Goal: Task Accomplishment & Management: Use online tool/utility

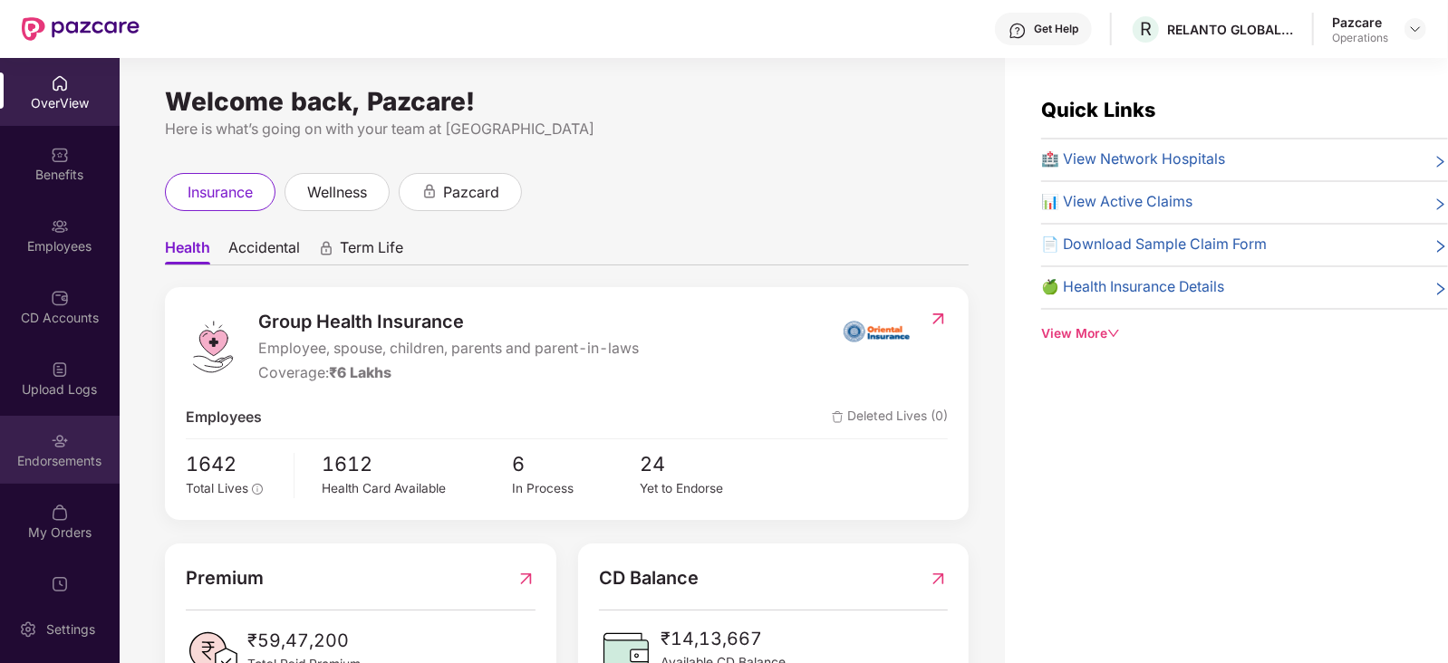
click at [74, 458] on div "Endorsements" at bounding box center [60, 461] width 120 height 18
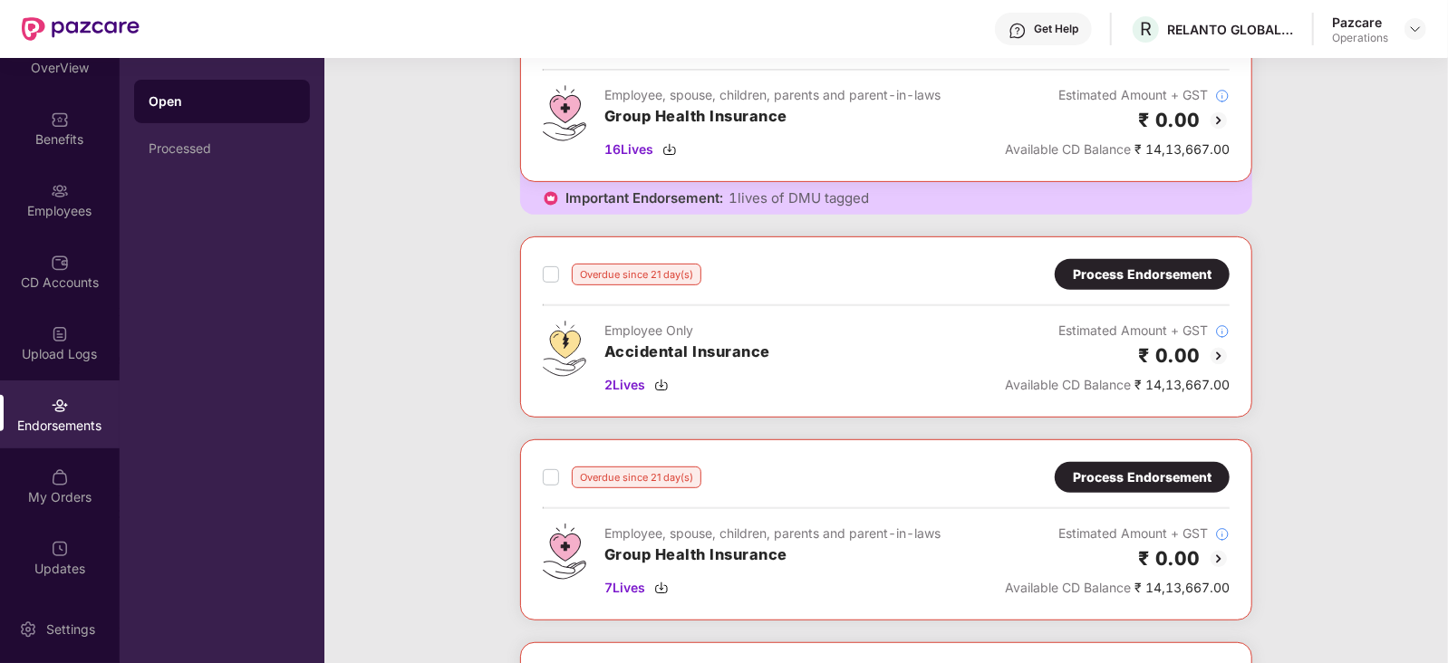
scroll to position [420, 0]
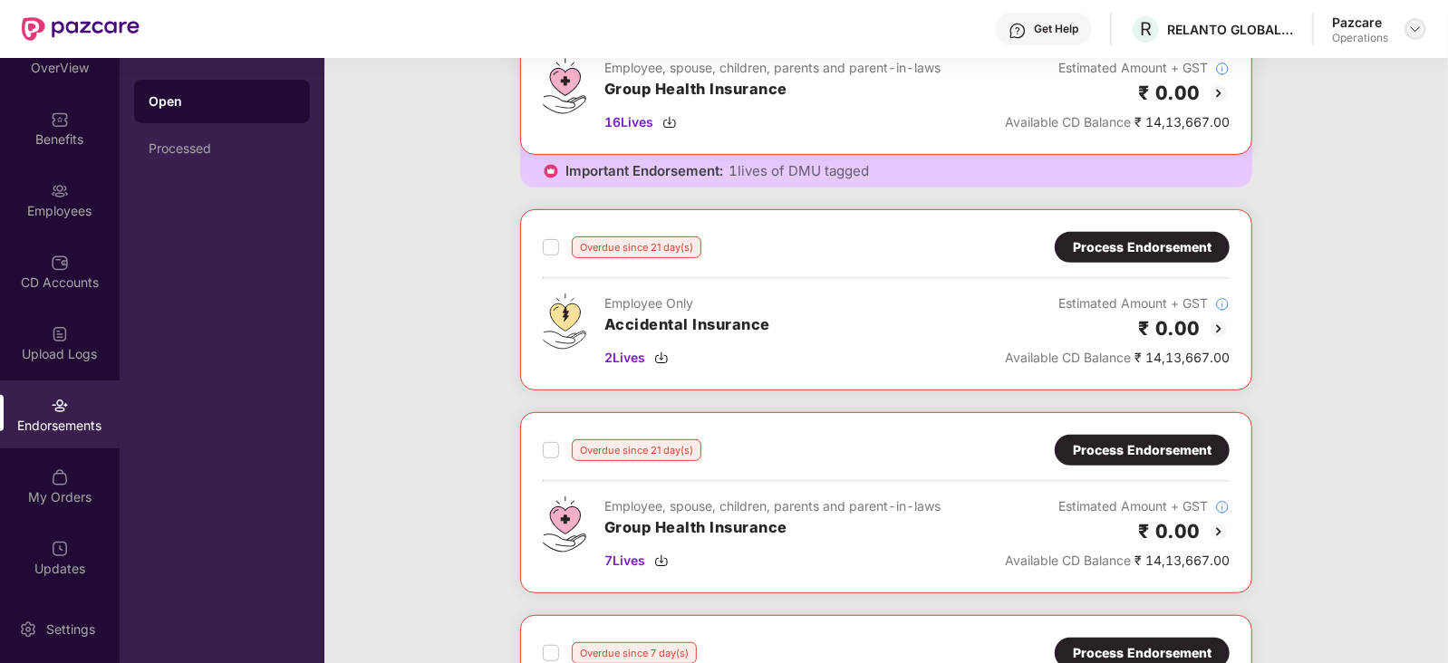
click at [1157, 30] on img at bounding box center [1415, 29] width 15 height 15
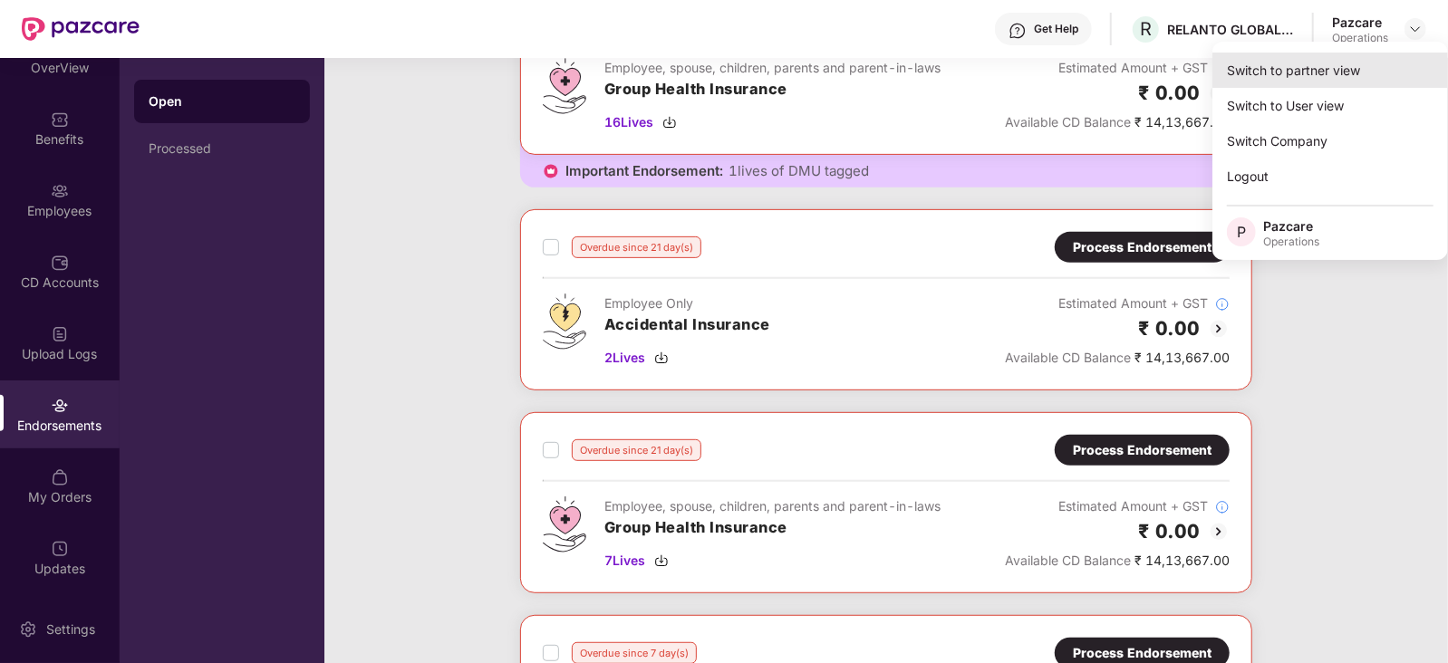
click at [1157, 71] on div "Switch to partner view" at bounding box center [1331, 70] width 236 height 35
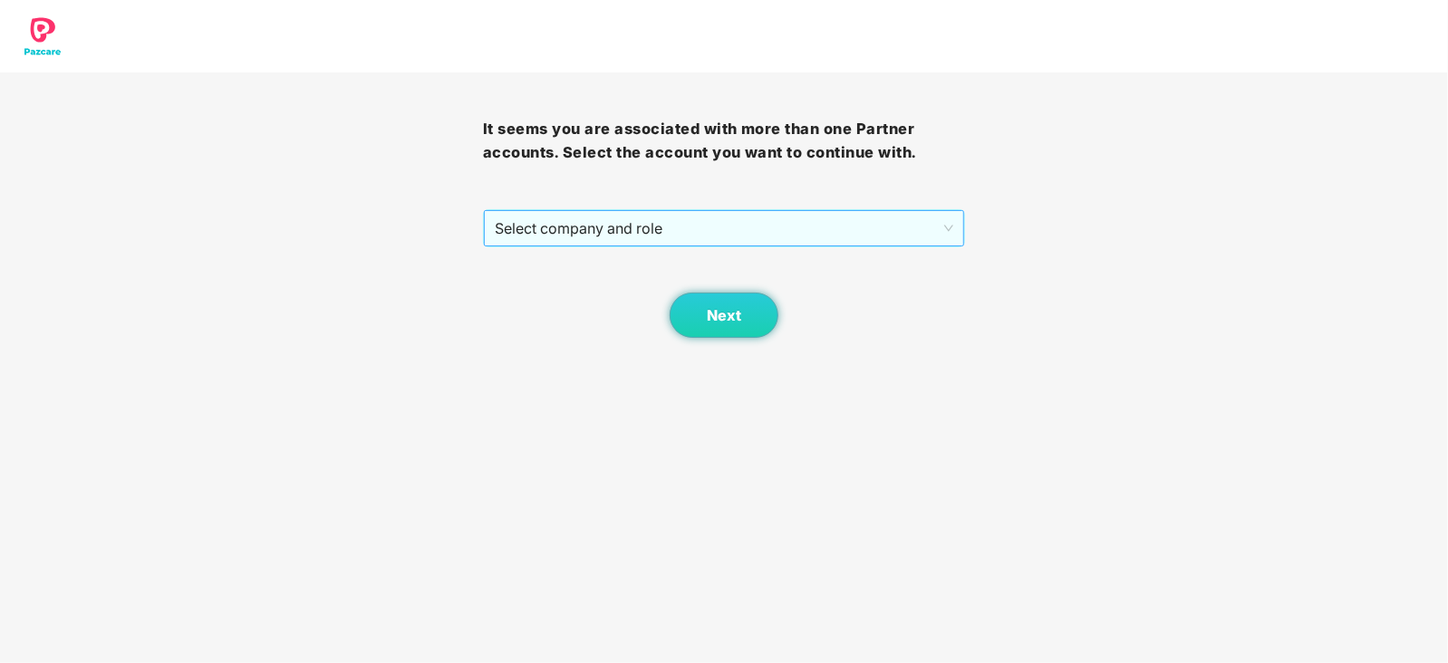
click at [675, 228] on span "Select company and role" at bounding box center [724, 228] width 459 height 34
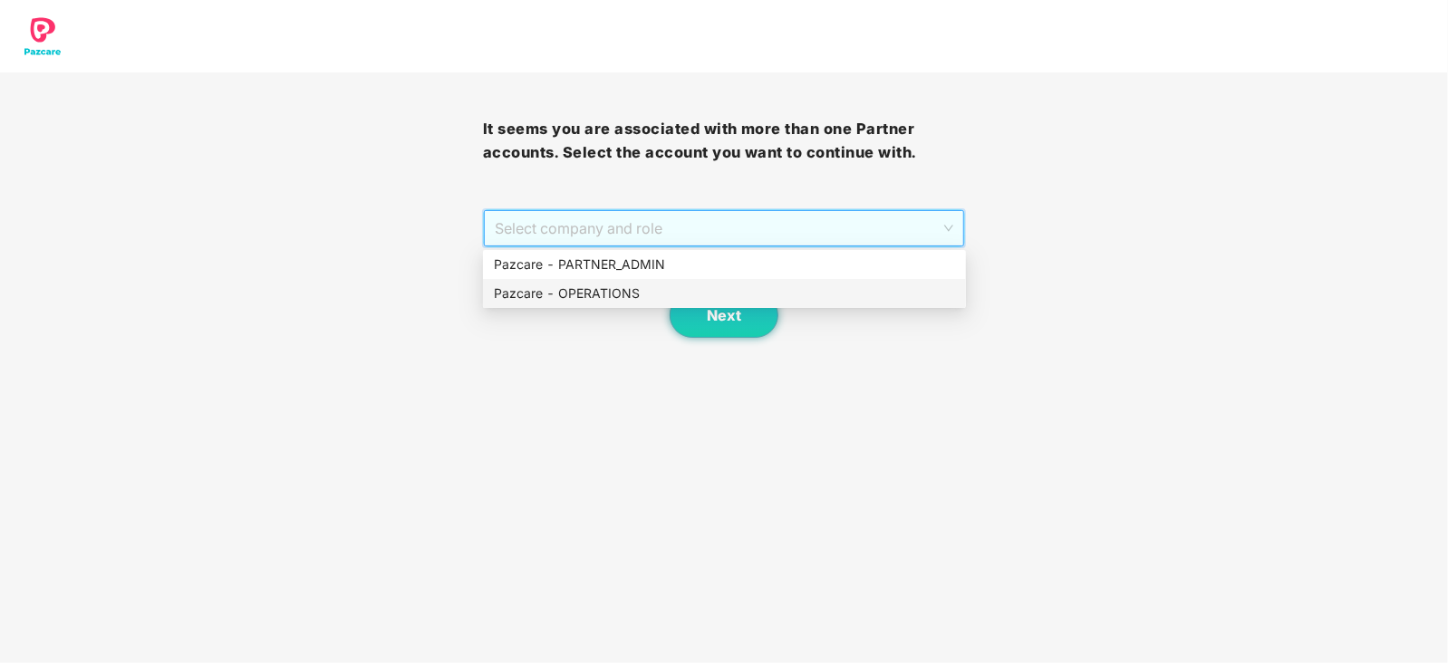
click at [600, 293] on div "Pazcare - OPERATIONS" at bounding box center [724, 294] width 461 height 20
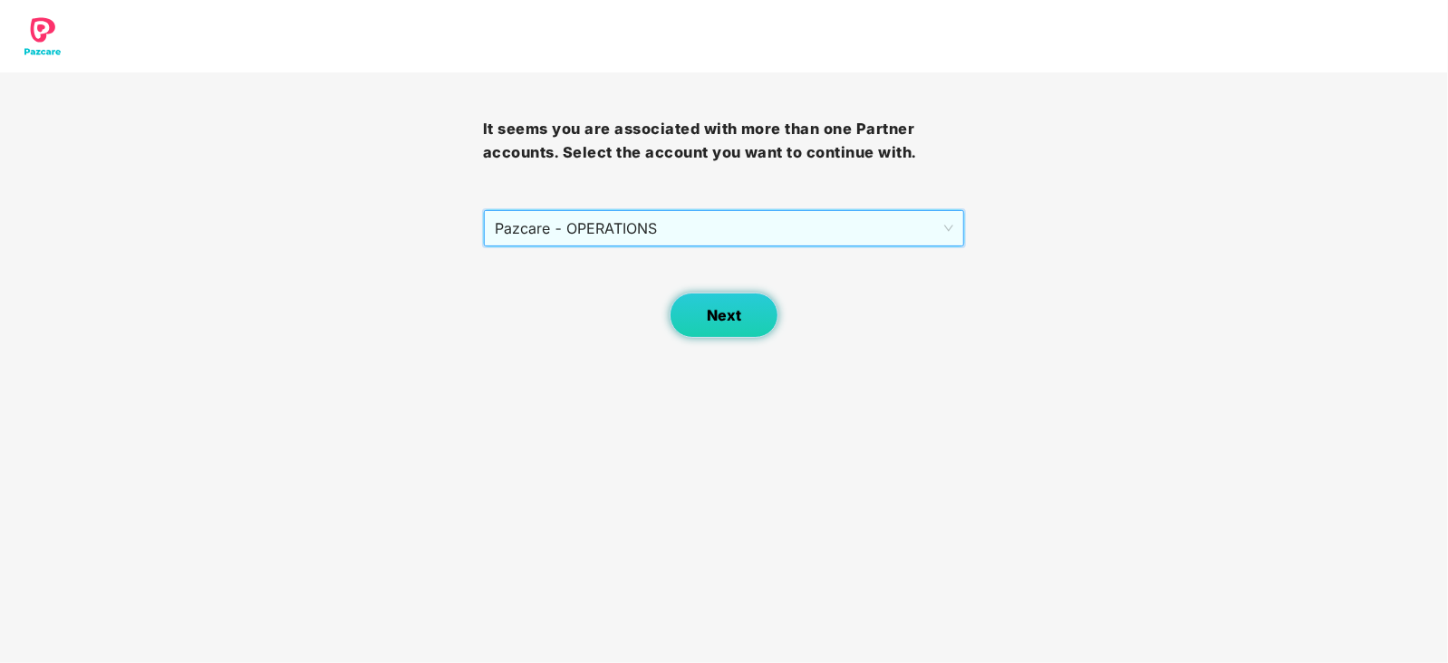
click at [711, 330] on button "Next" at bounding box center [724, 315] width 109 height 45
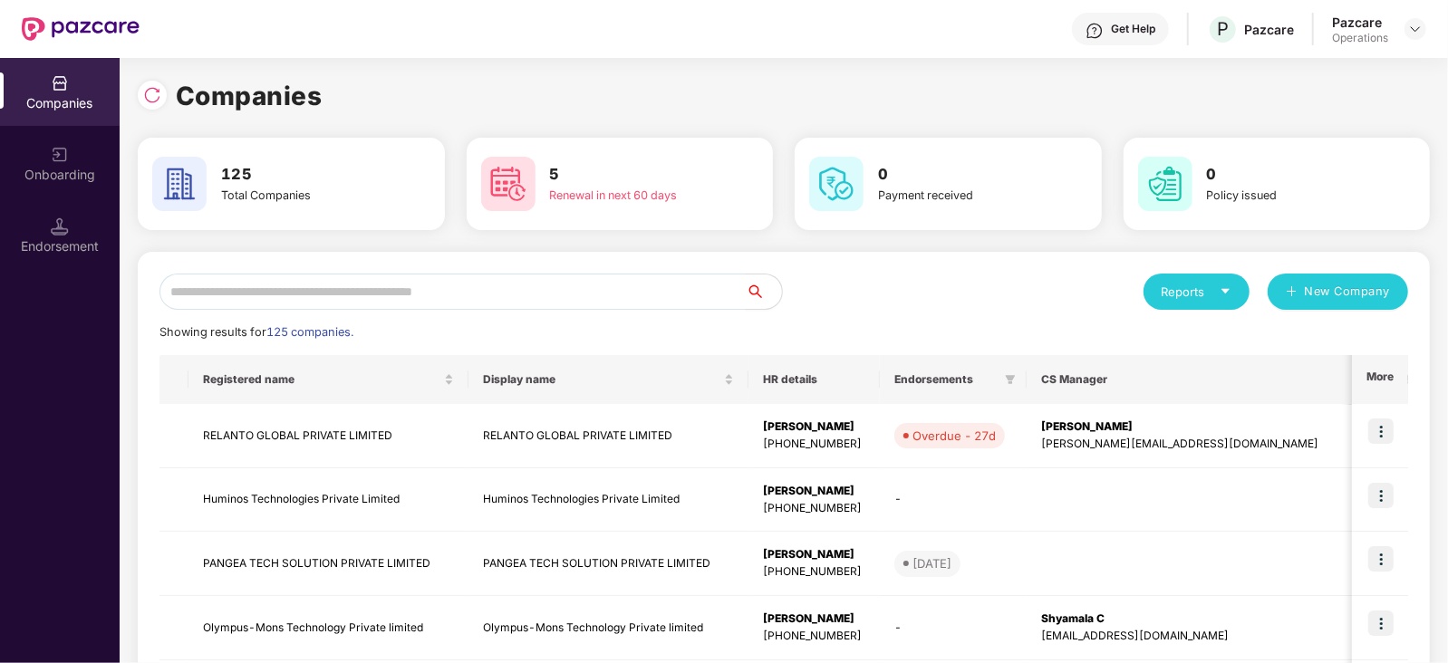
click at [73, 242] on div "Endorsement" at bounding box center [60, 246] width 120 height 18
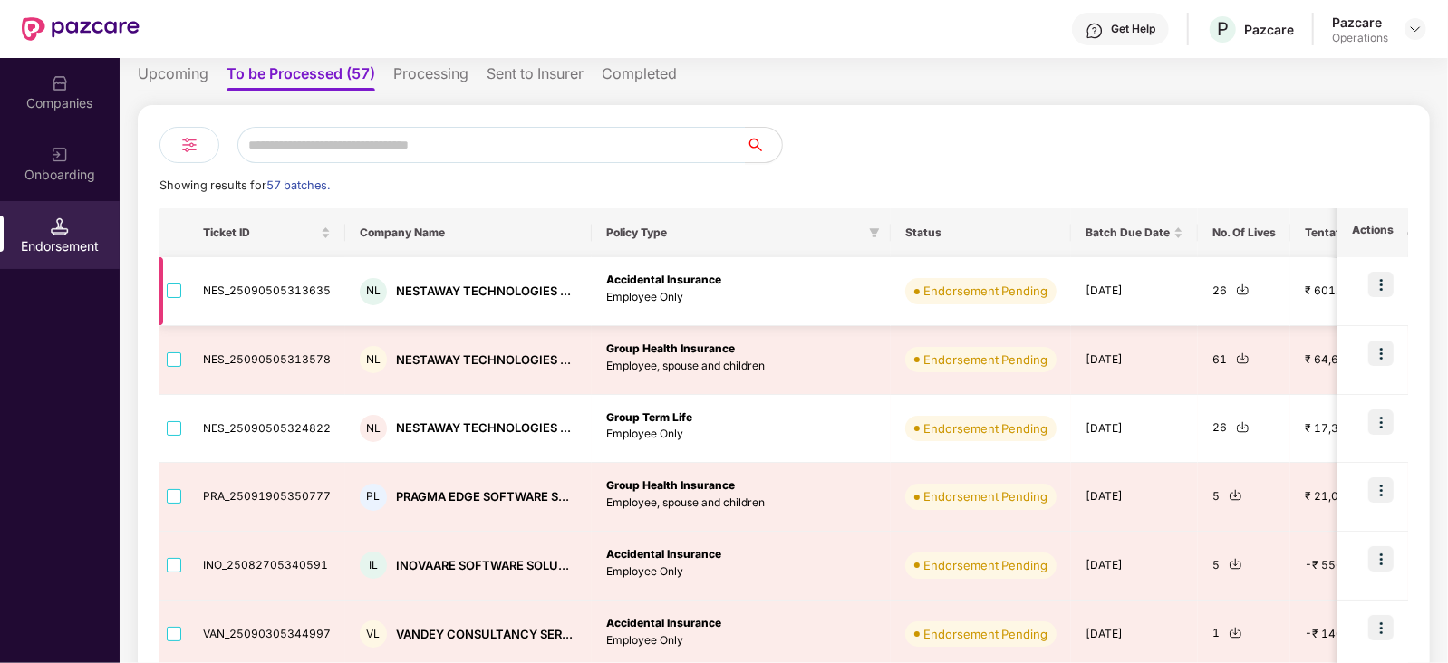
scroll to position [112, 0]
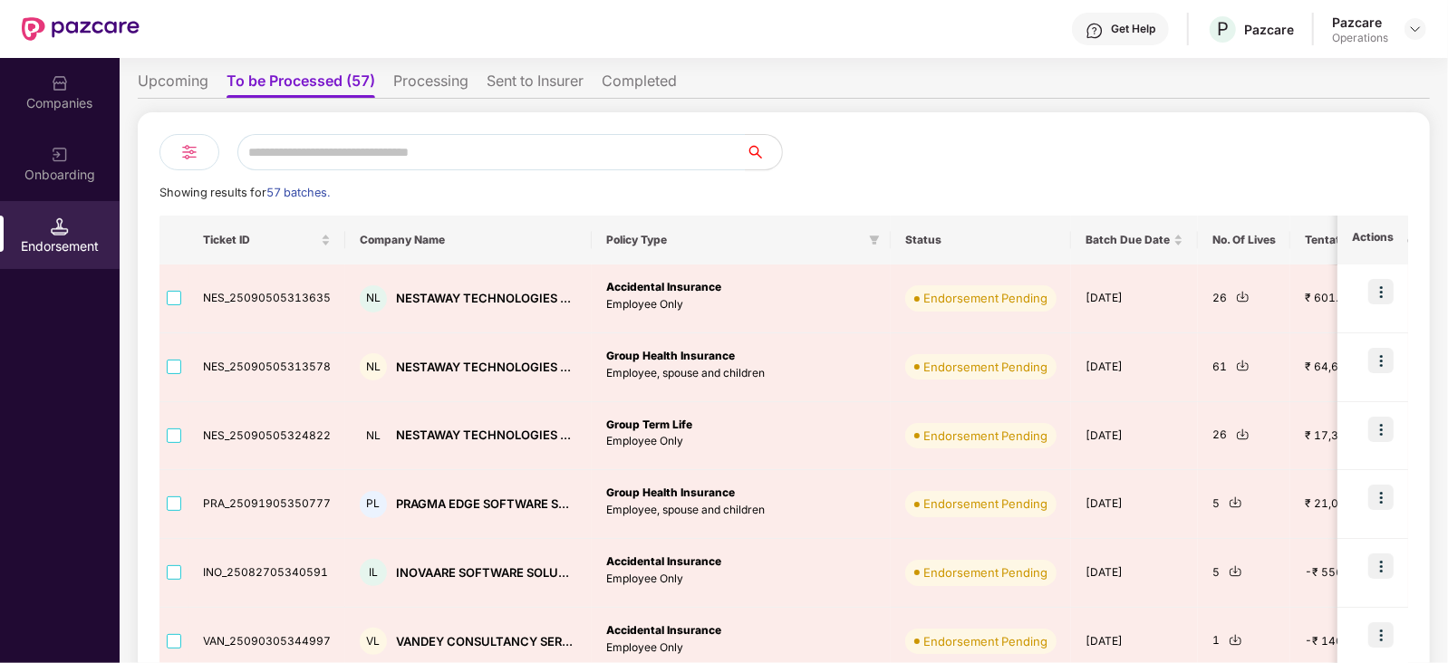
click at [165, 88] on li "Upcoming" at bounding box center [173, 85] width 71 height 26
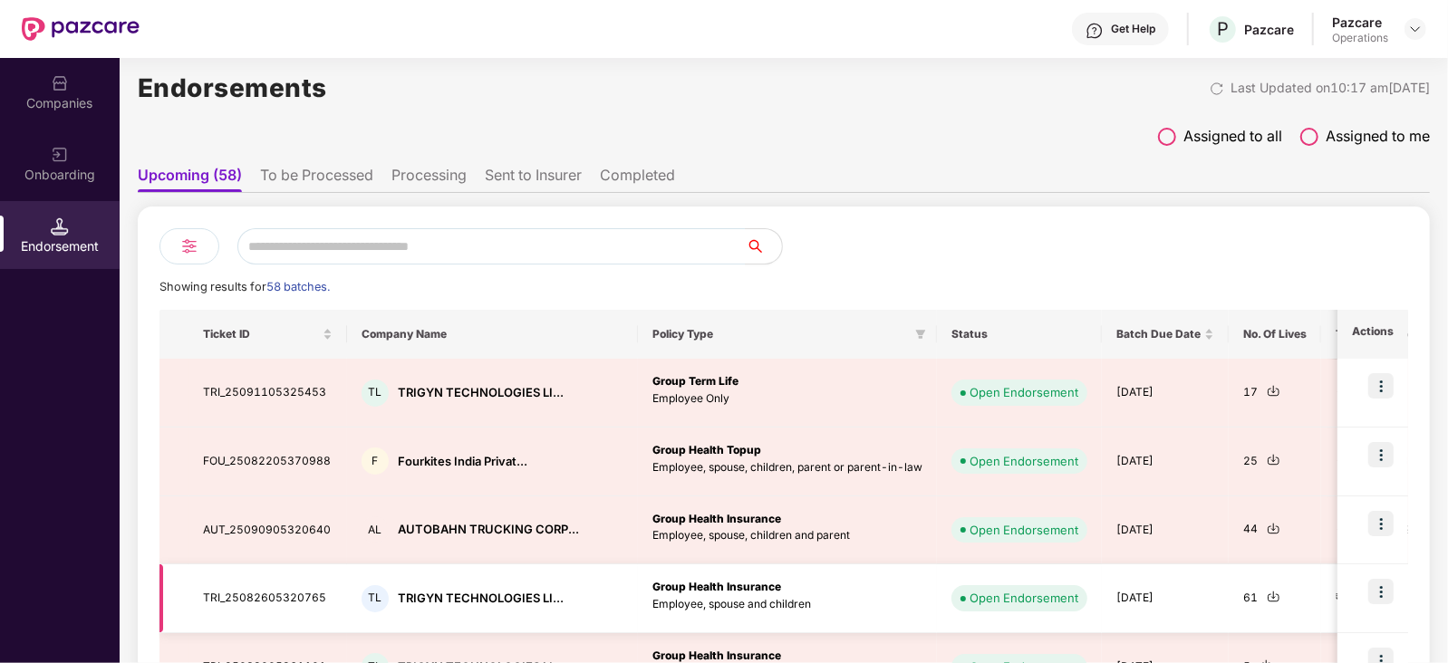
scroll to position [0, 0]
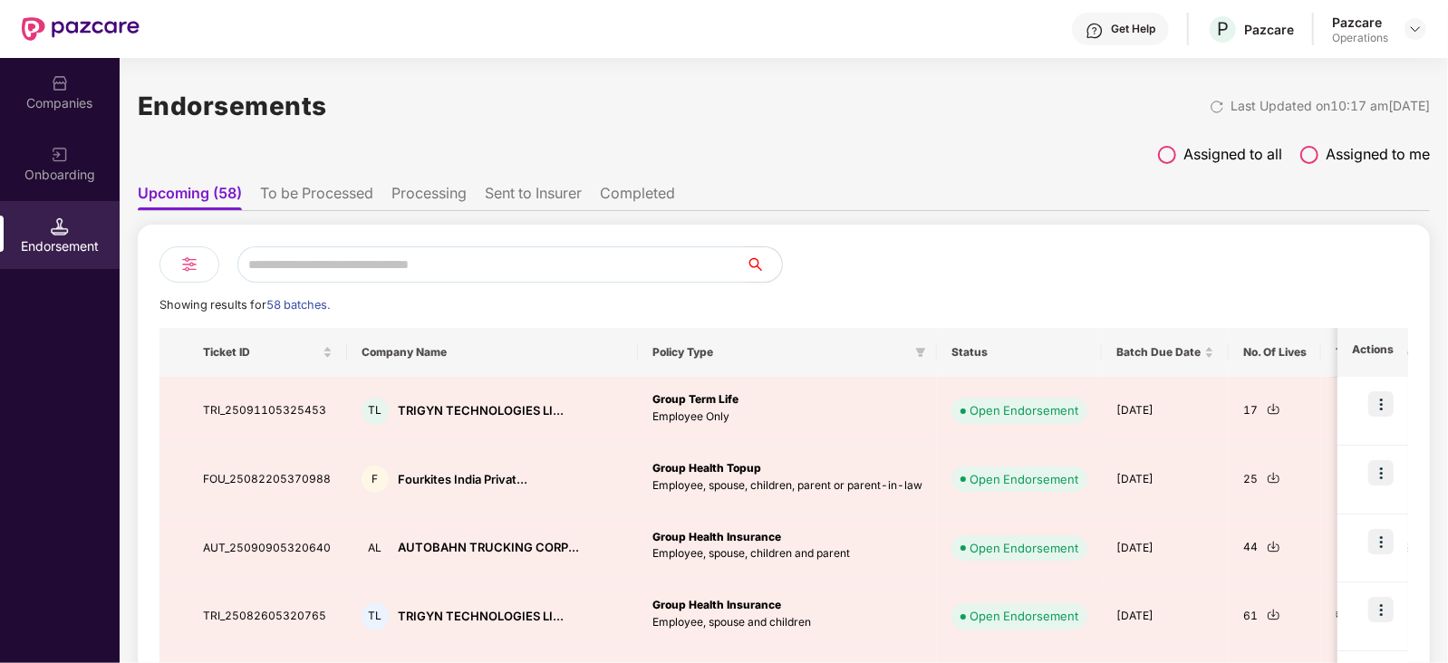
click at [326, 198] on li "To be Processed" at bounding box center [316, 197] width 113 height 26
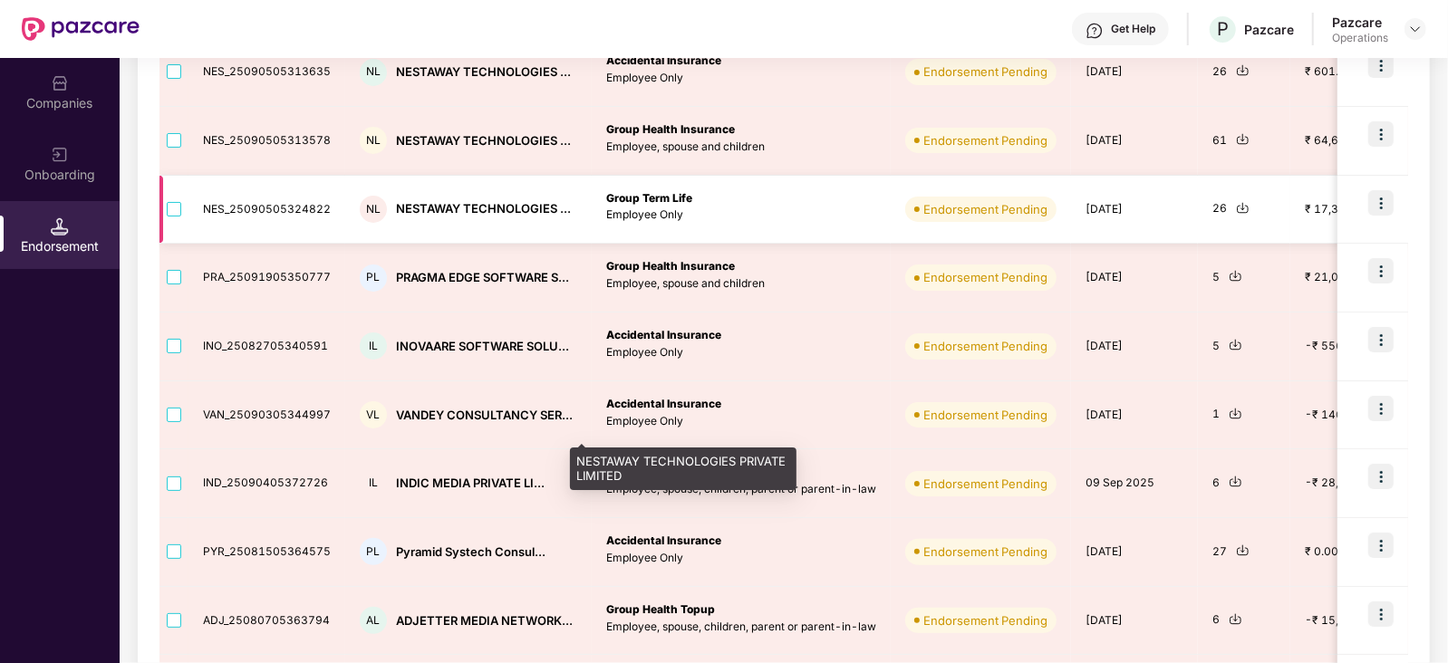
scroll to position [340, 0]
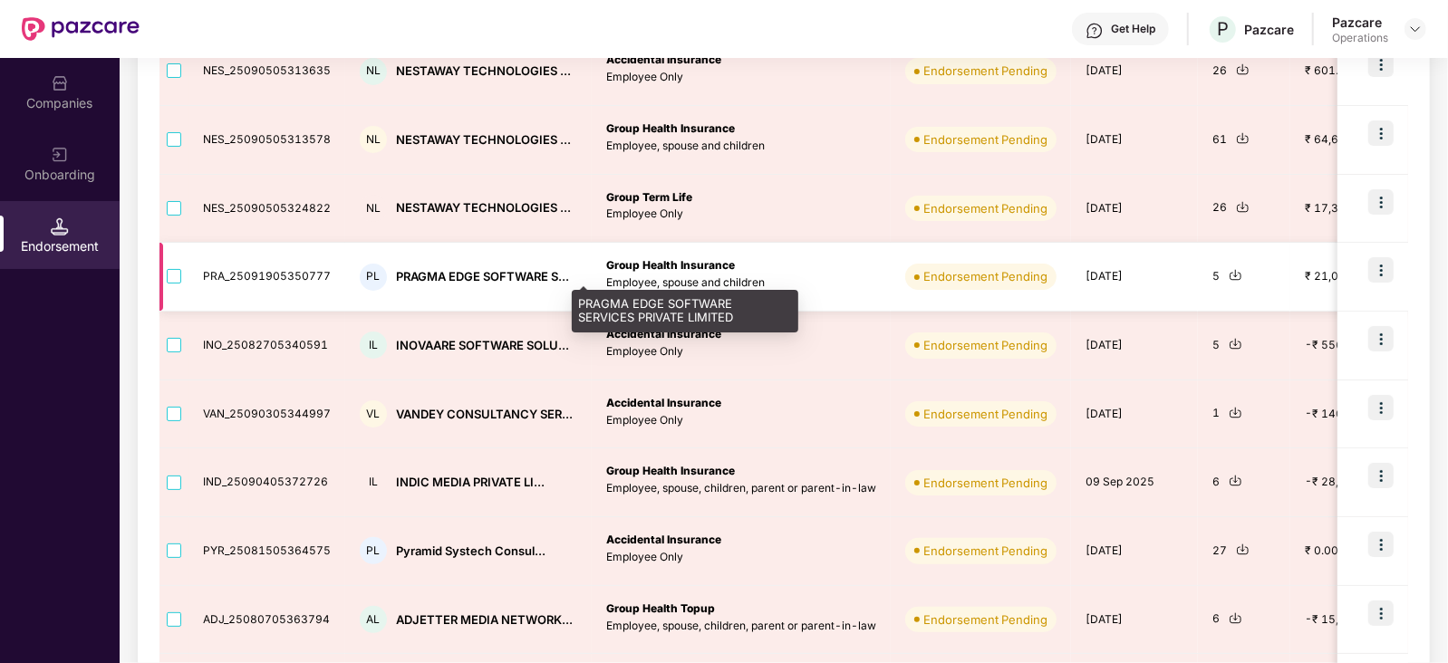
click at [421, 271] on div "PRAGMA EDGE SOFTWARE S..." at bounding box center [482, 276] width 173 height 17
copy div "PRAGMA EDGE SOFTWARE S..."
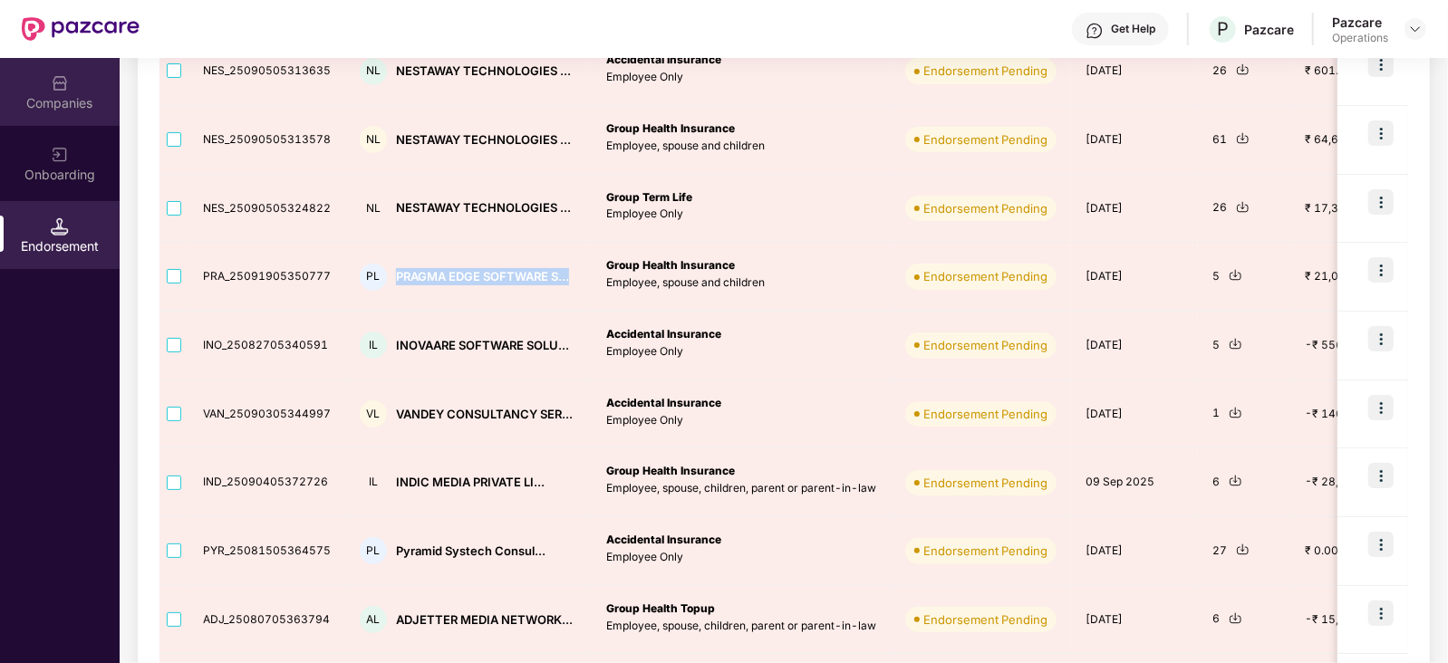
click at [58, 82] on img at bounding box center [60, 83] width 18 height 18
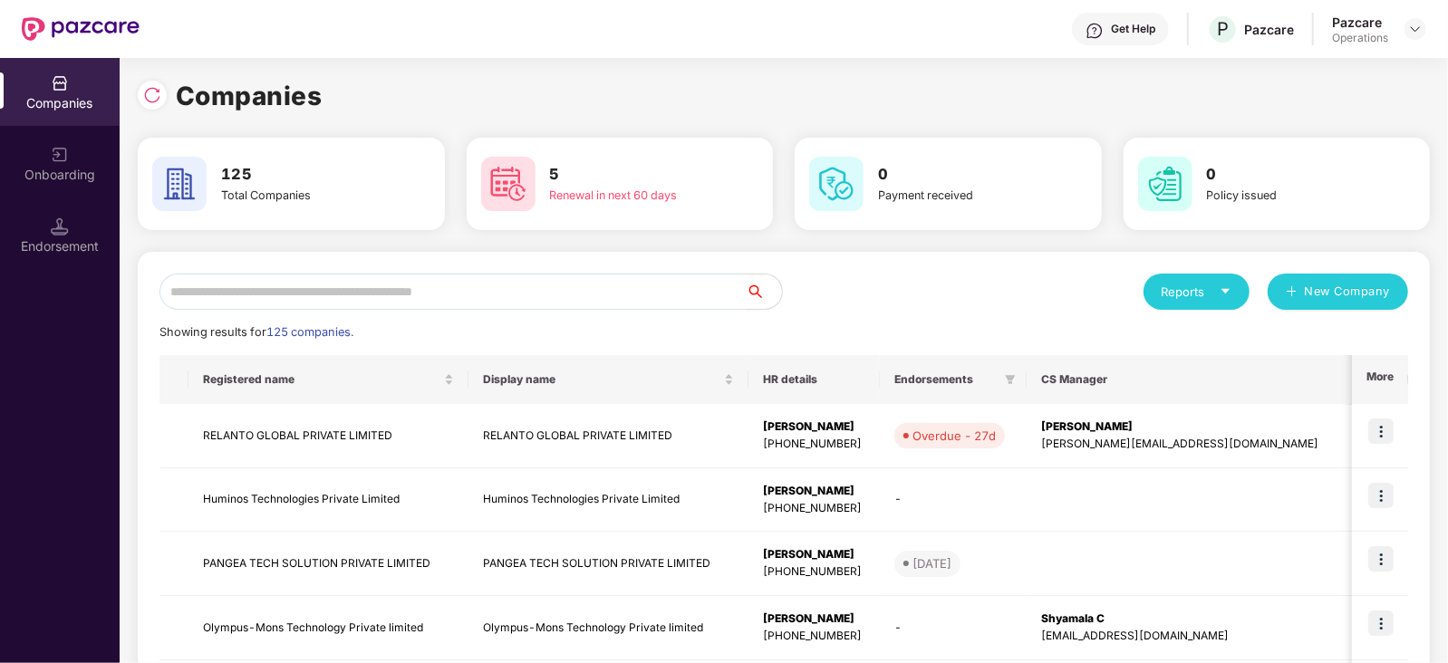
click at [300, 309] on input "text" at bounding box center [453, 292] width 586 height 36
paste input "**********"
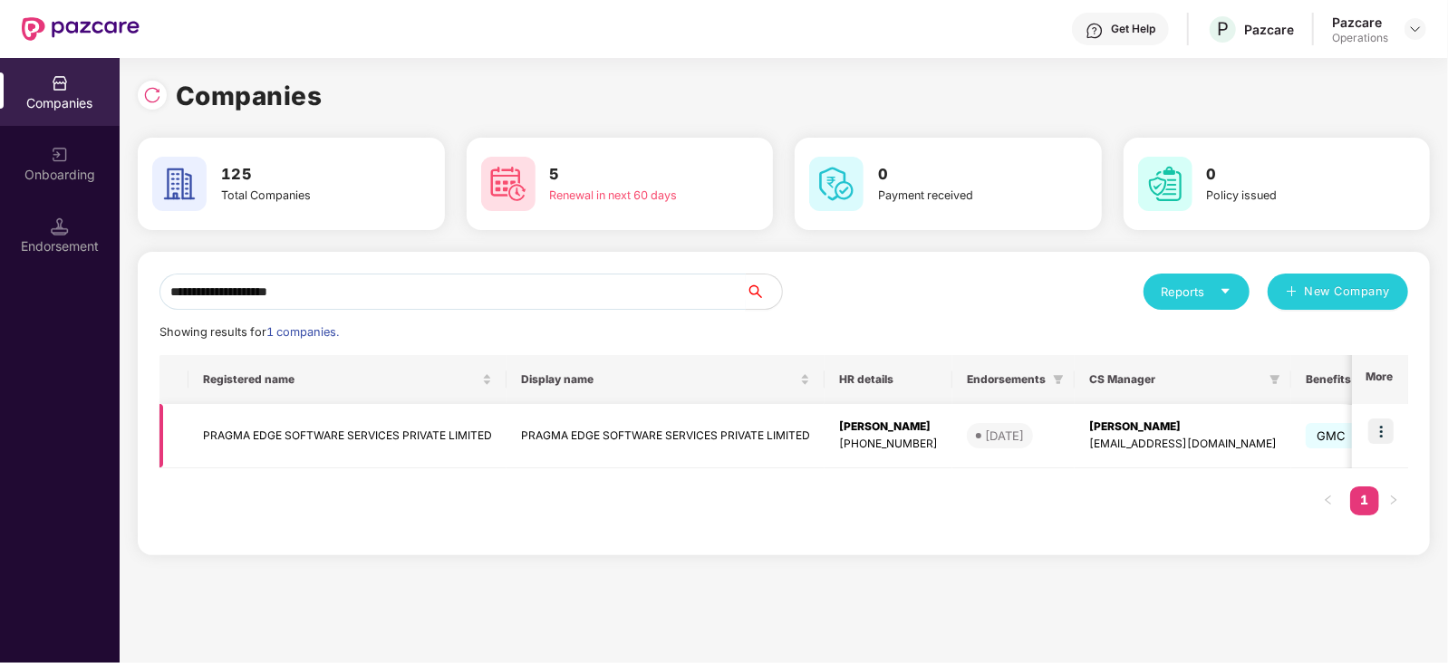
type input "**********"
click at [1157, 437] on img at bounding box center [1380, 431] width 25 height 25
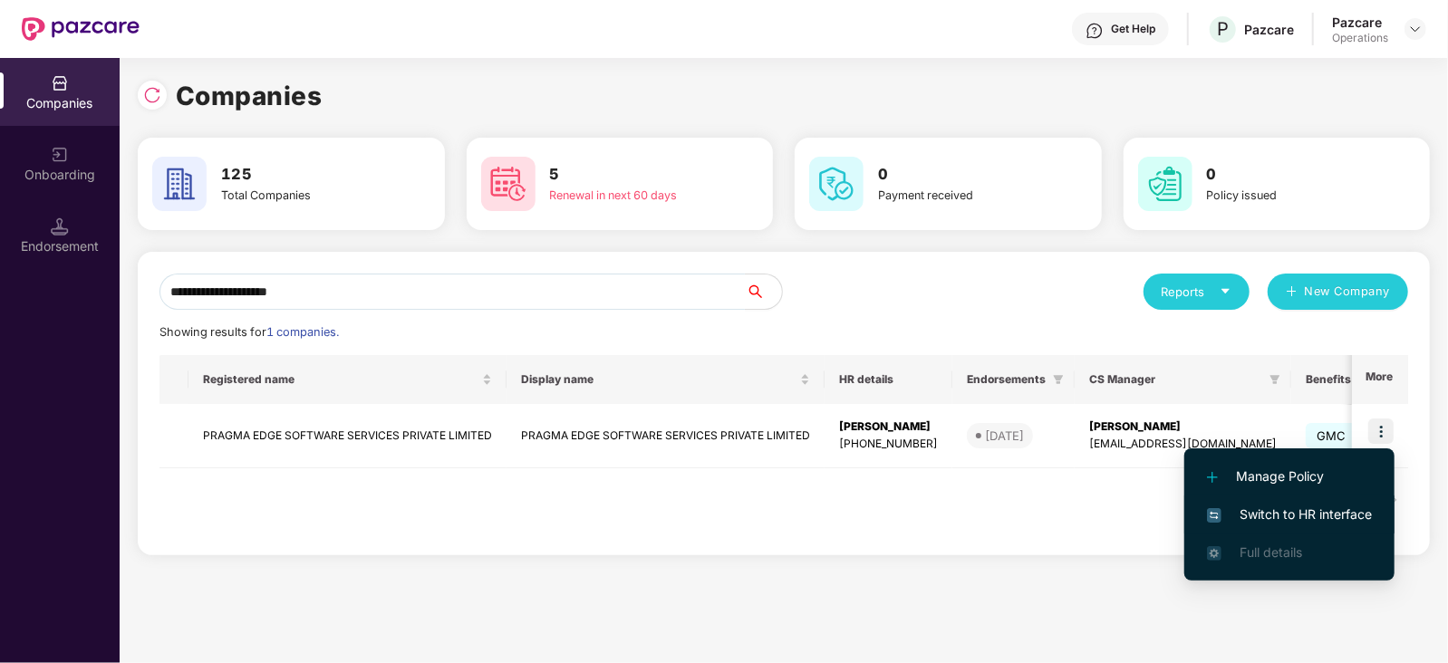
click at [1157, 498] on span "Switch to HR interface" at bounding box center [1289, 515] width 165 height 20
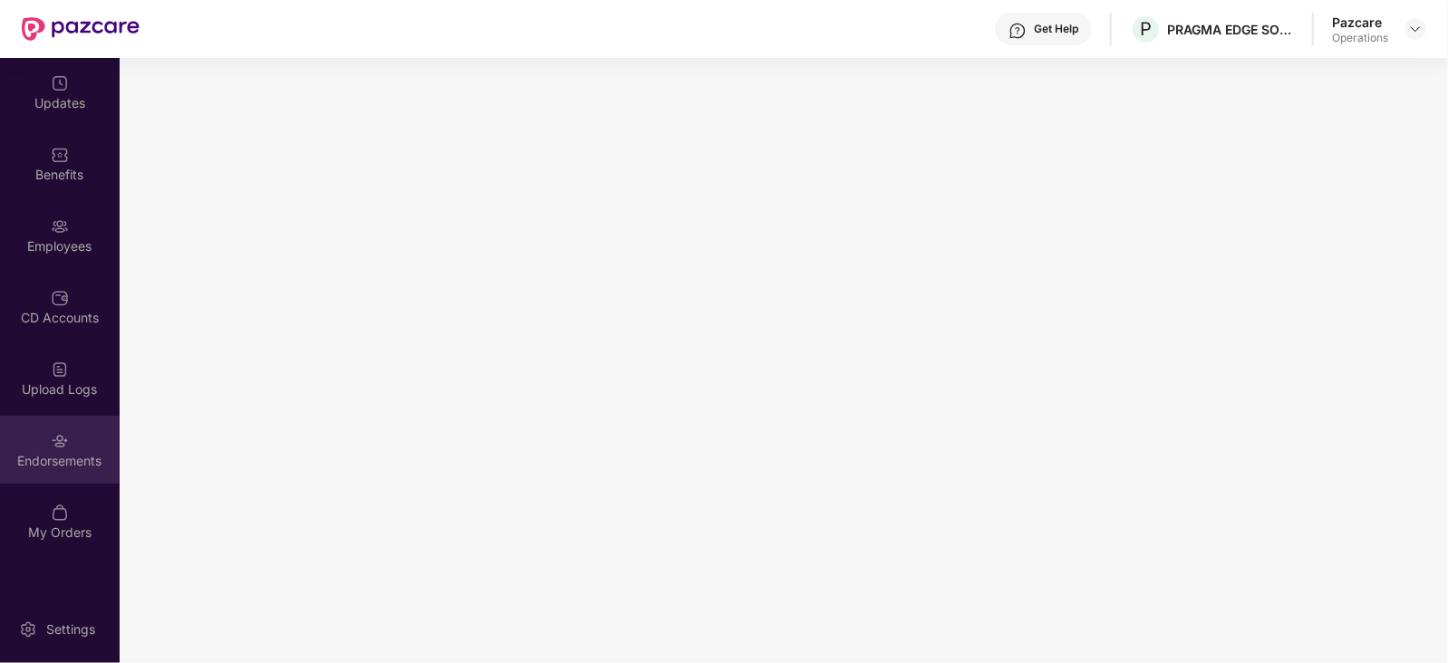
click at [77, 460] on div "Endorsements" at bounding box center [60, 461] width 120 height 18
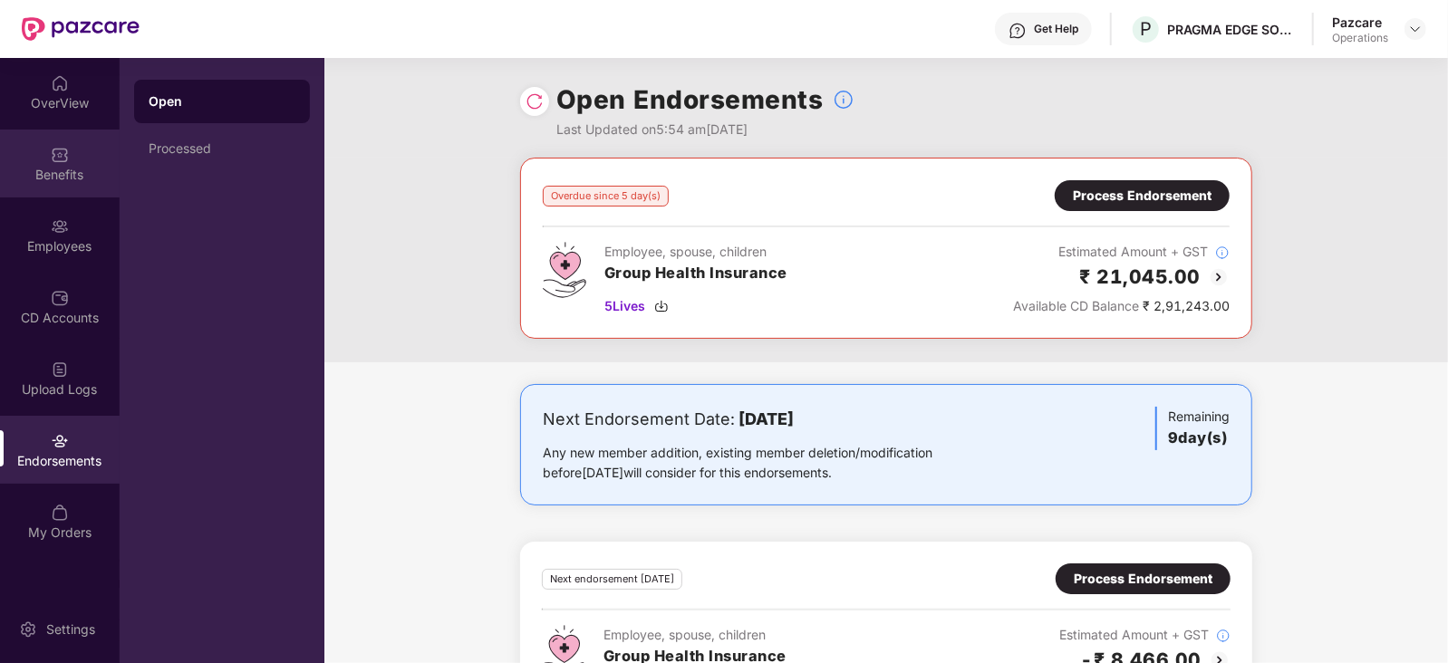
click at [42, 174] on div "Benefits" at bounding box center [60, 175] width 120 height 18
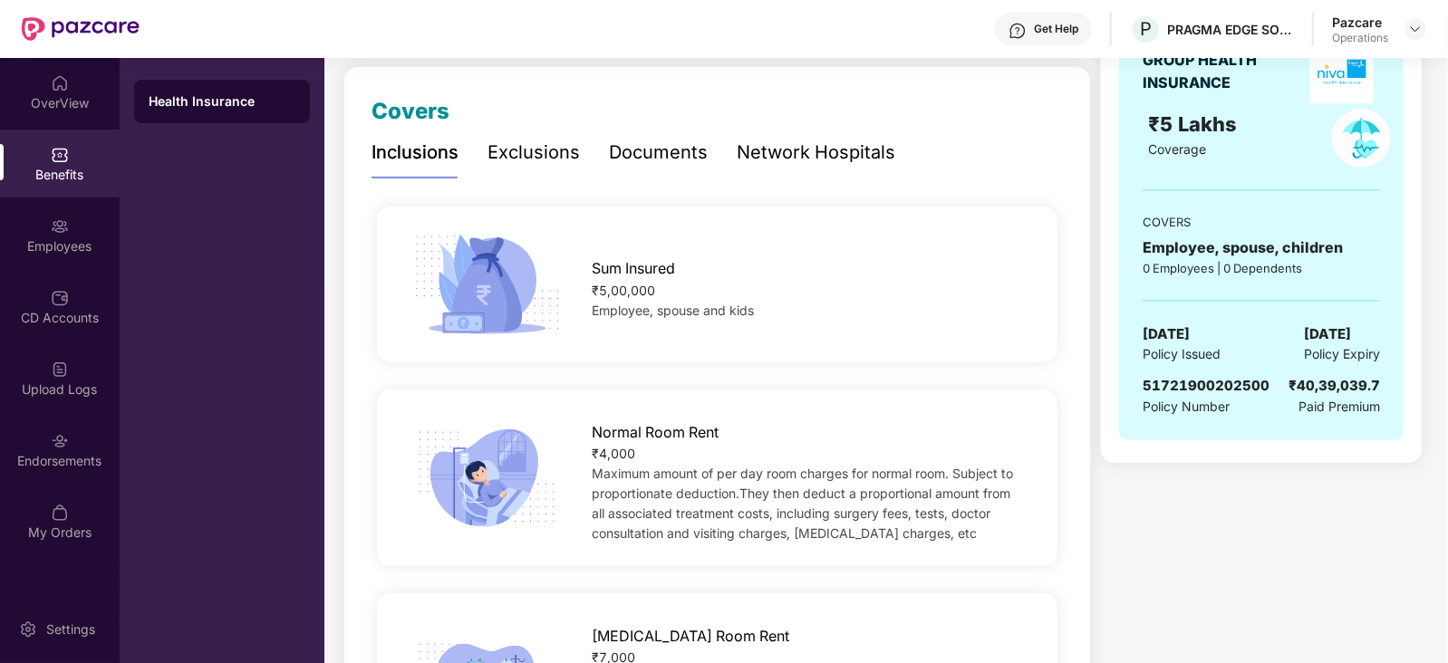
scroll to position [226, 0]
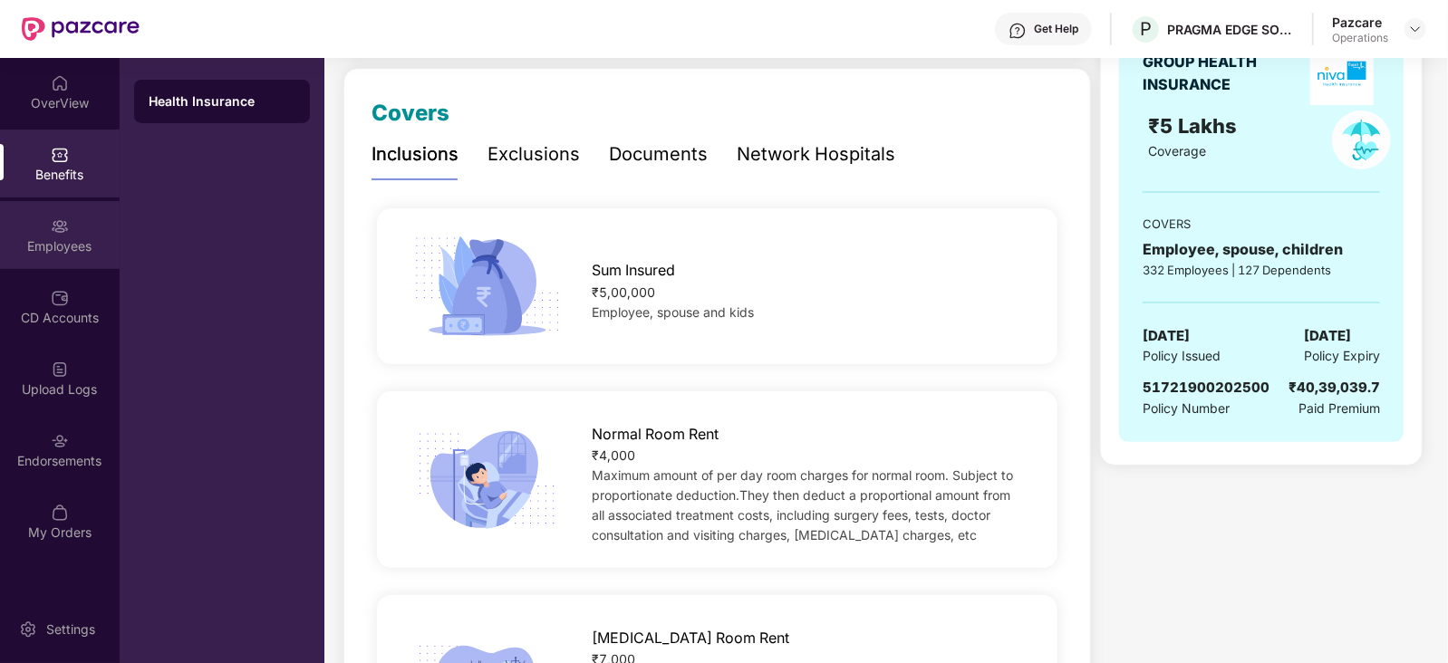
click at [58, 254] on div "Employees" at bounding box center [60, 246] width 120 height 18
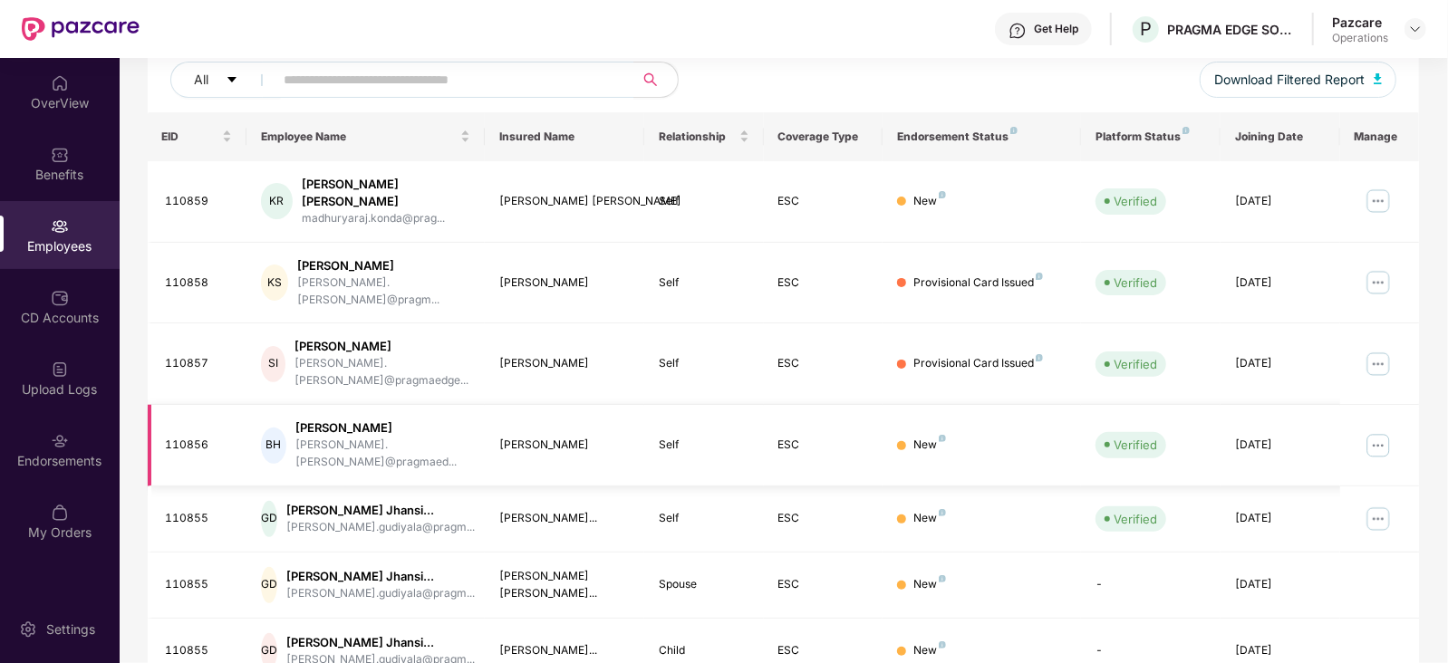
scroll to position [0, 0]
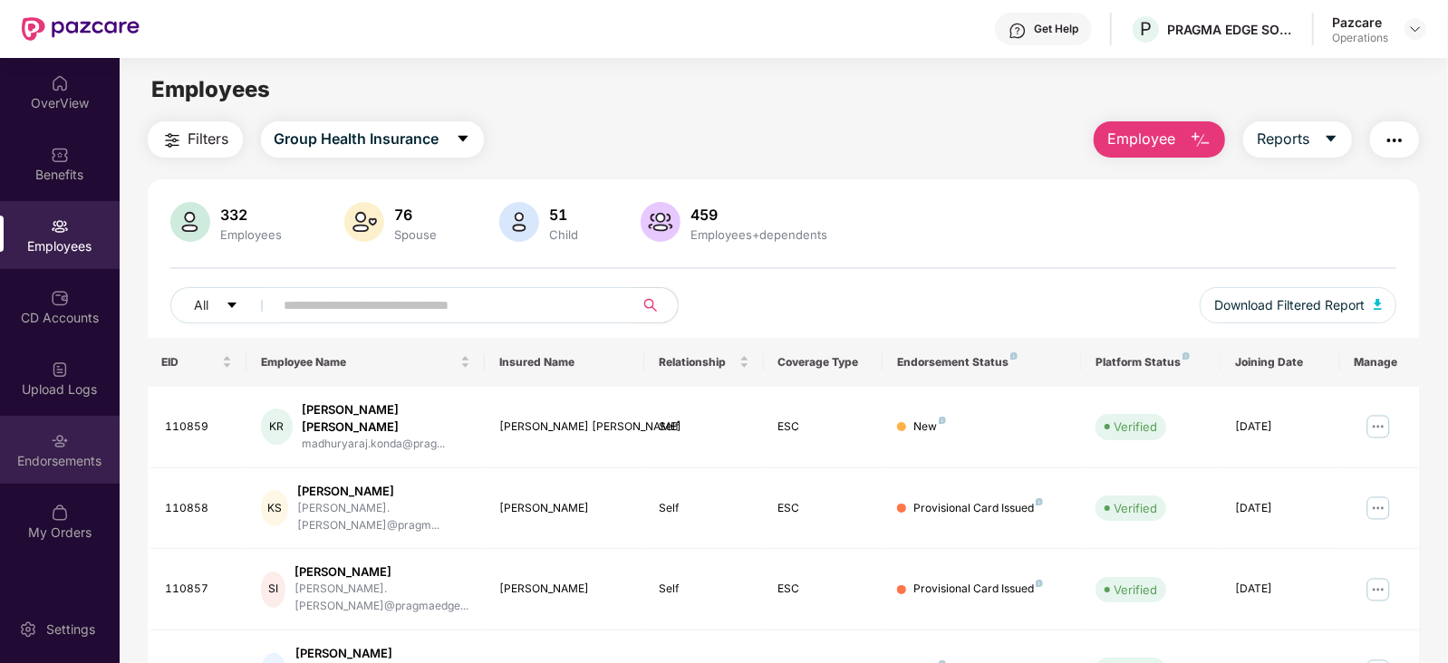
click at [40, 463] on div "Endorsements" at bounding box center [60, 461] width 120 height 18
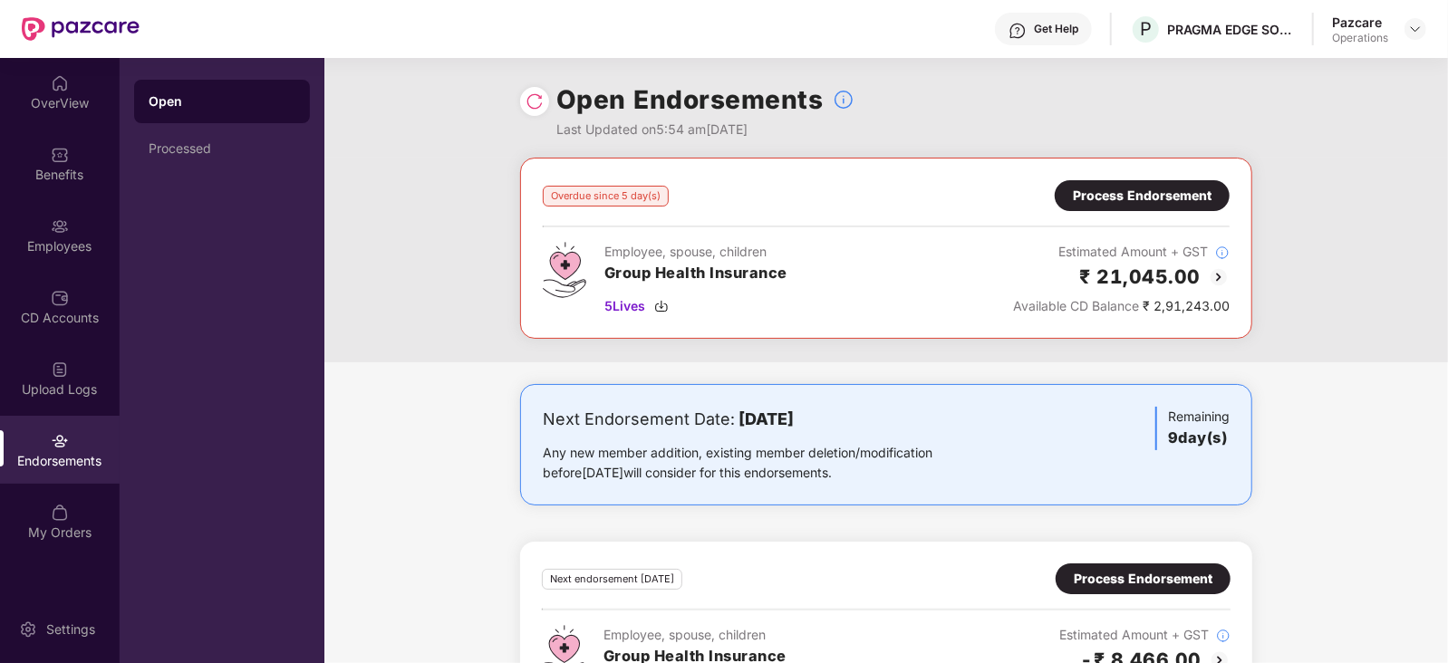
click at [1116, 208] on div "Process Endorsement" at bounding box center [1142, 195] width 175 height 31
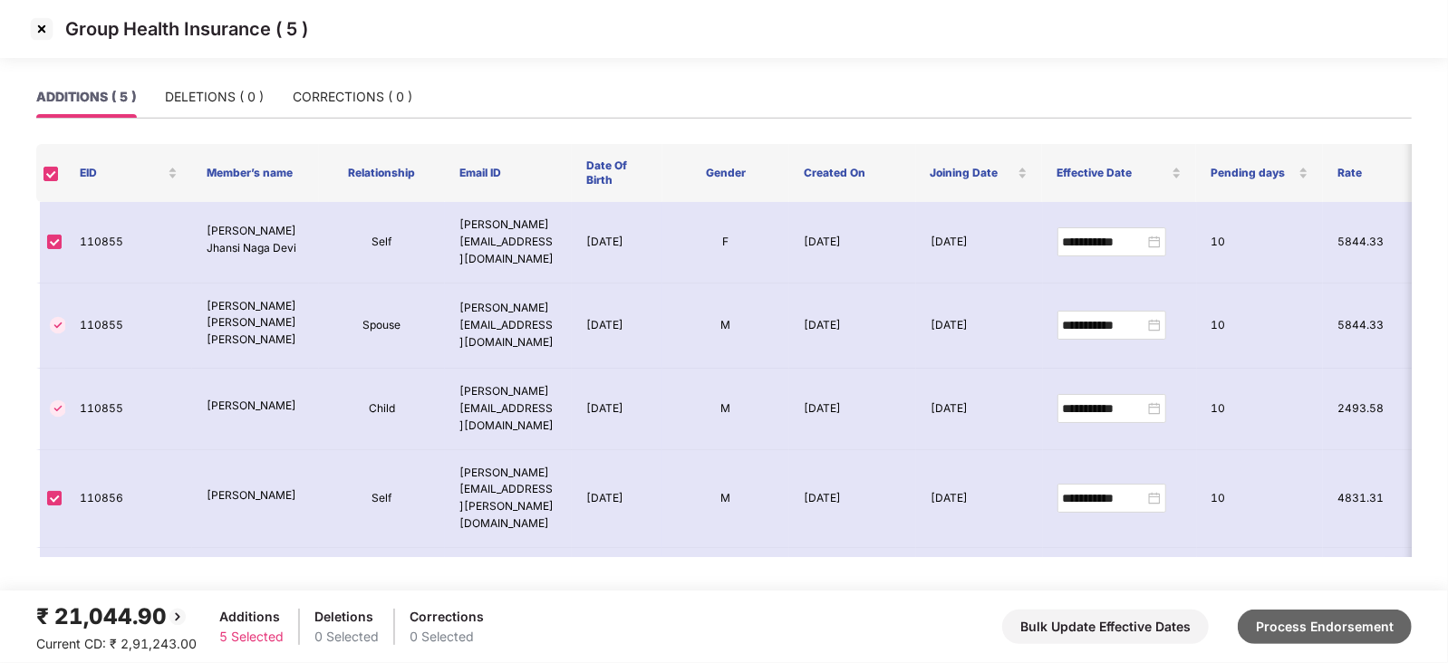
click at [1157, 498] on button "Process Endorsement" at bounding box center [1325, 627] width 174 height 34
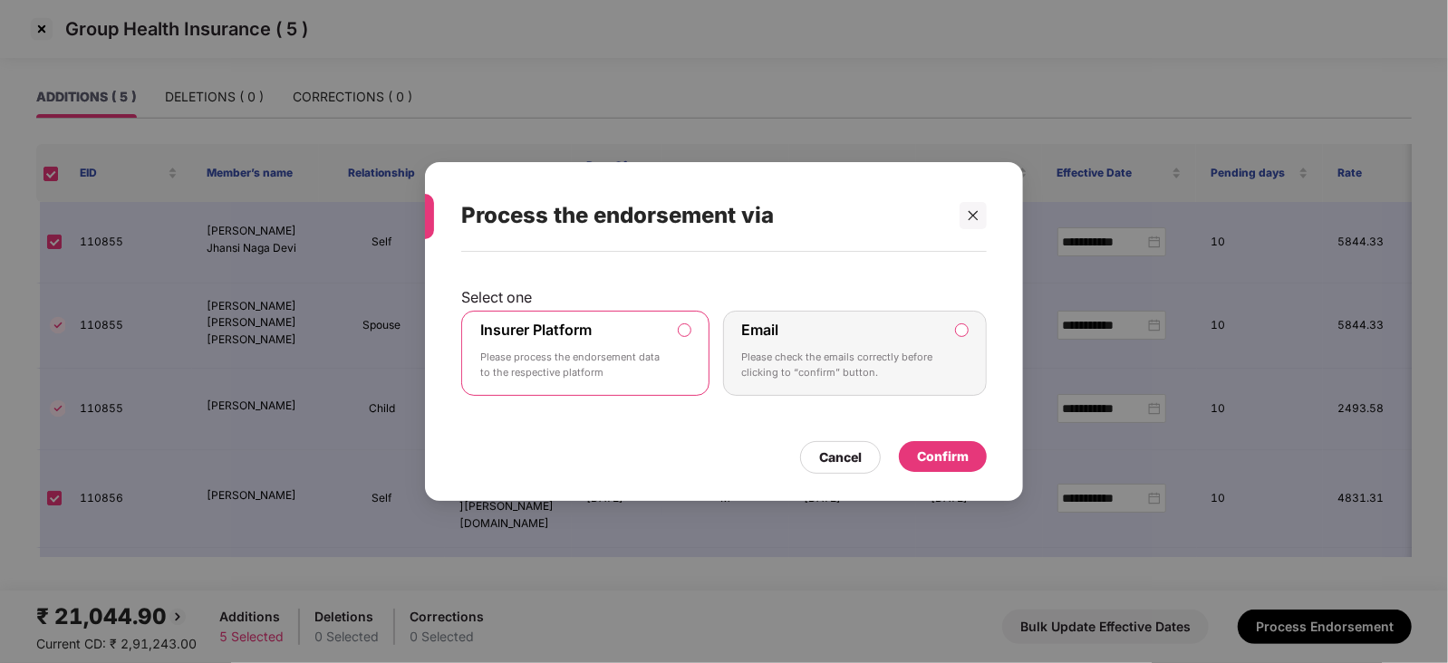
click at [943, 464] on div "Confirm" at bounding box center [943, 457] width 52 height 20
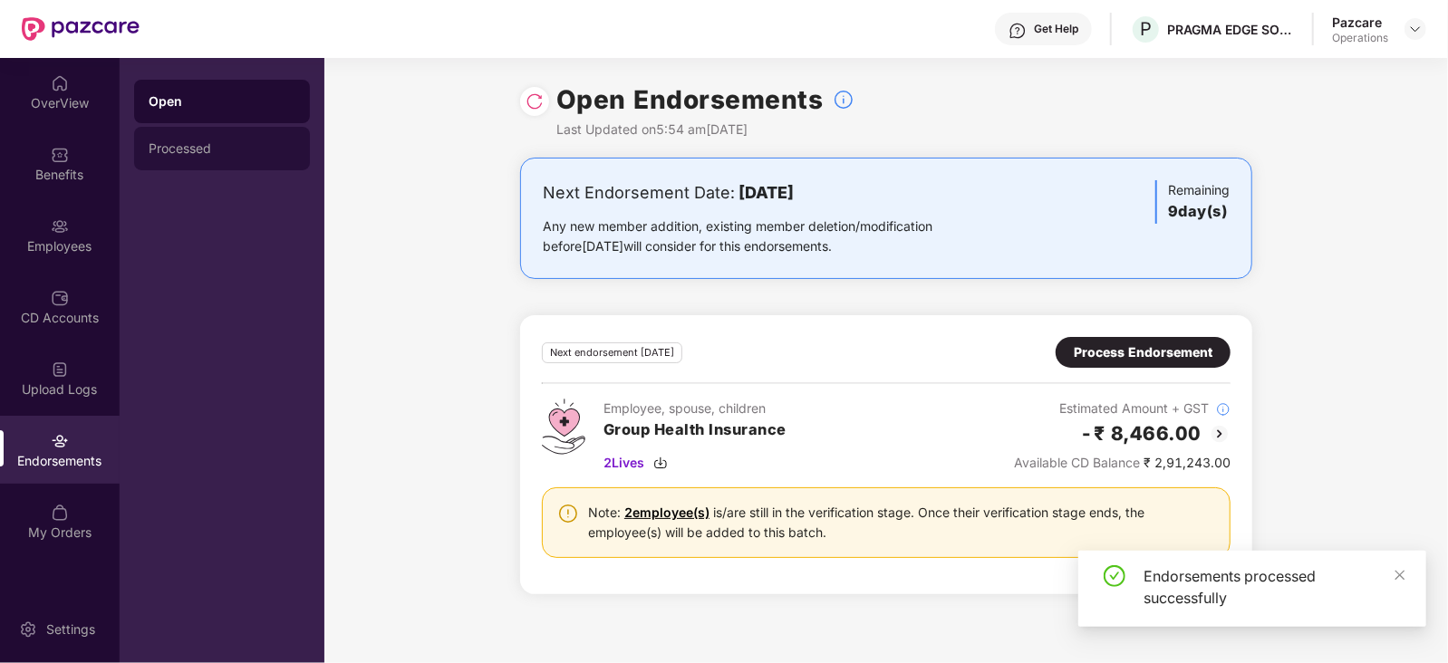
click at [212, 139] on div "Processed" at bounding box center [222, 149] width 176 height 44
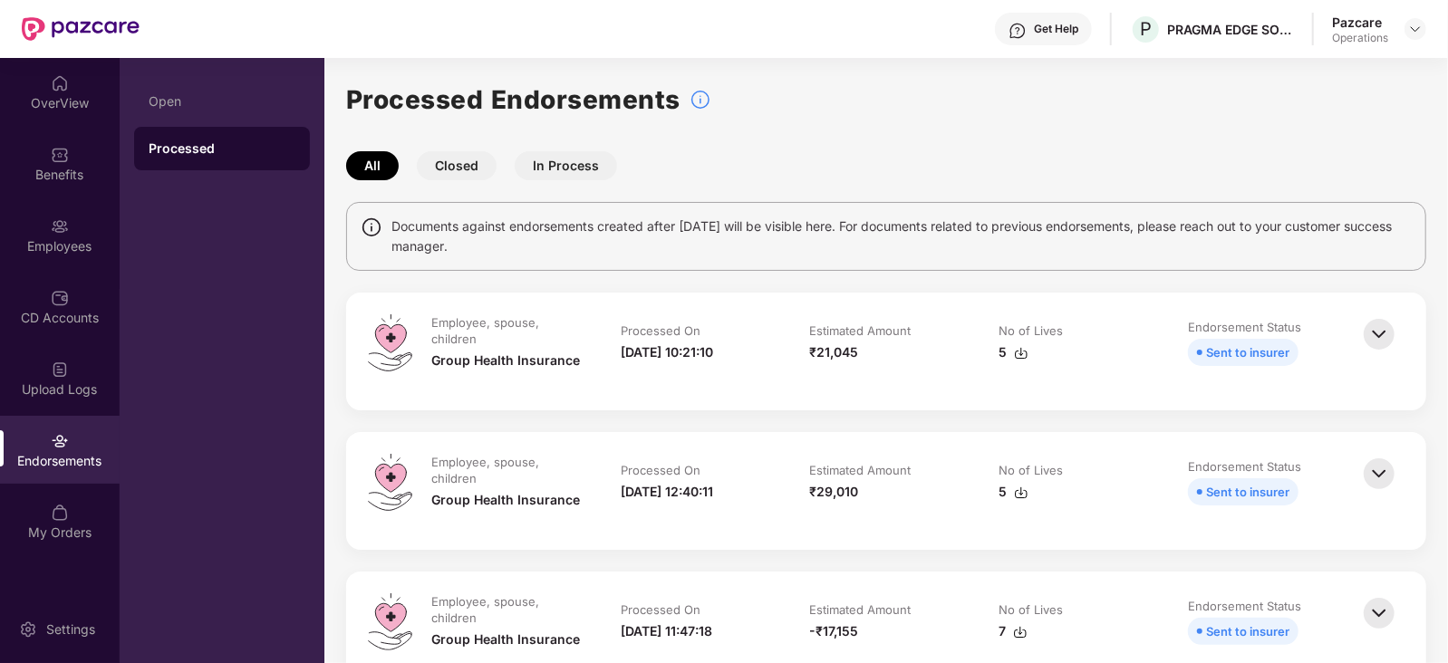
click at [1157, 469] on img at bounding box center [1379, 474] width 40 height 40
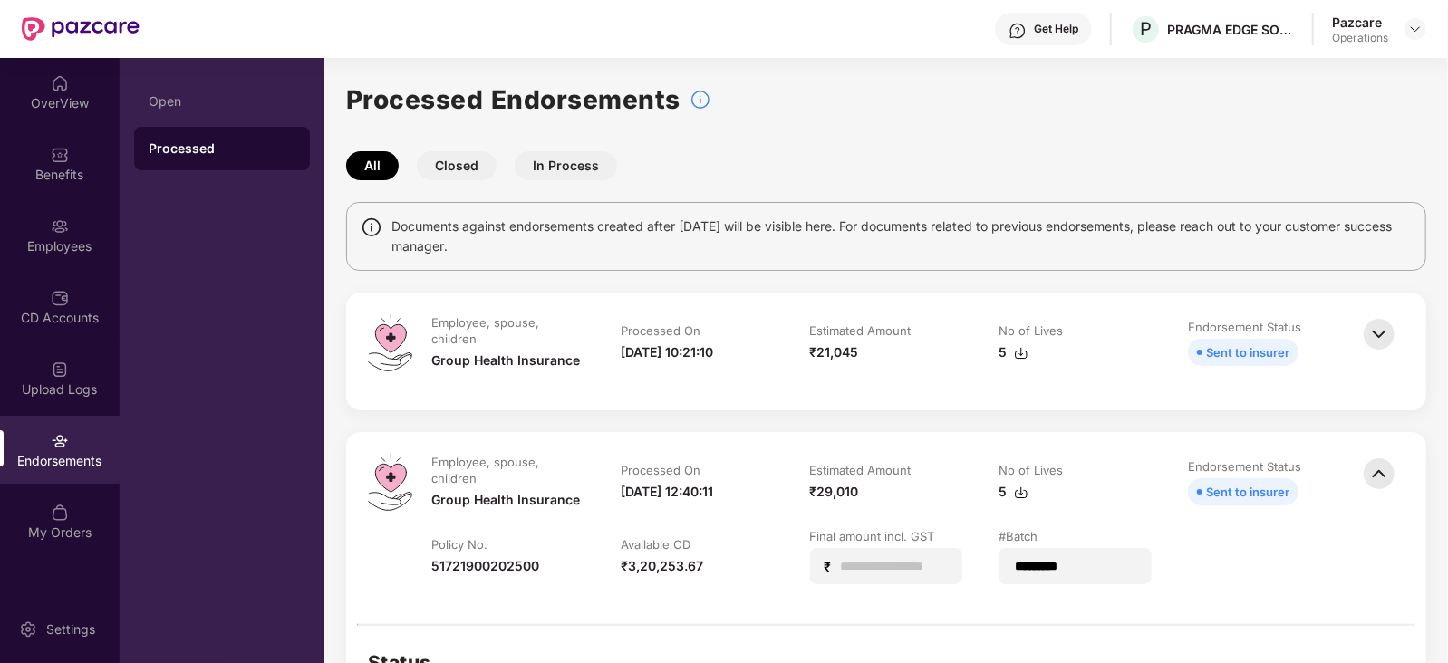
click at [1025, 349] on img at bounding box center [1021, 353] width 15 height 15
click at [1015, 359] on img at bounding box center [1021, 353] width 15 height 15
click at [1157, 24] on img at bounding box center [1415, 29] width 15 height 15
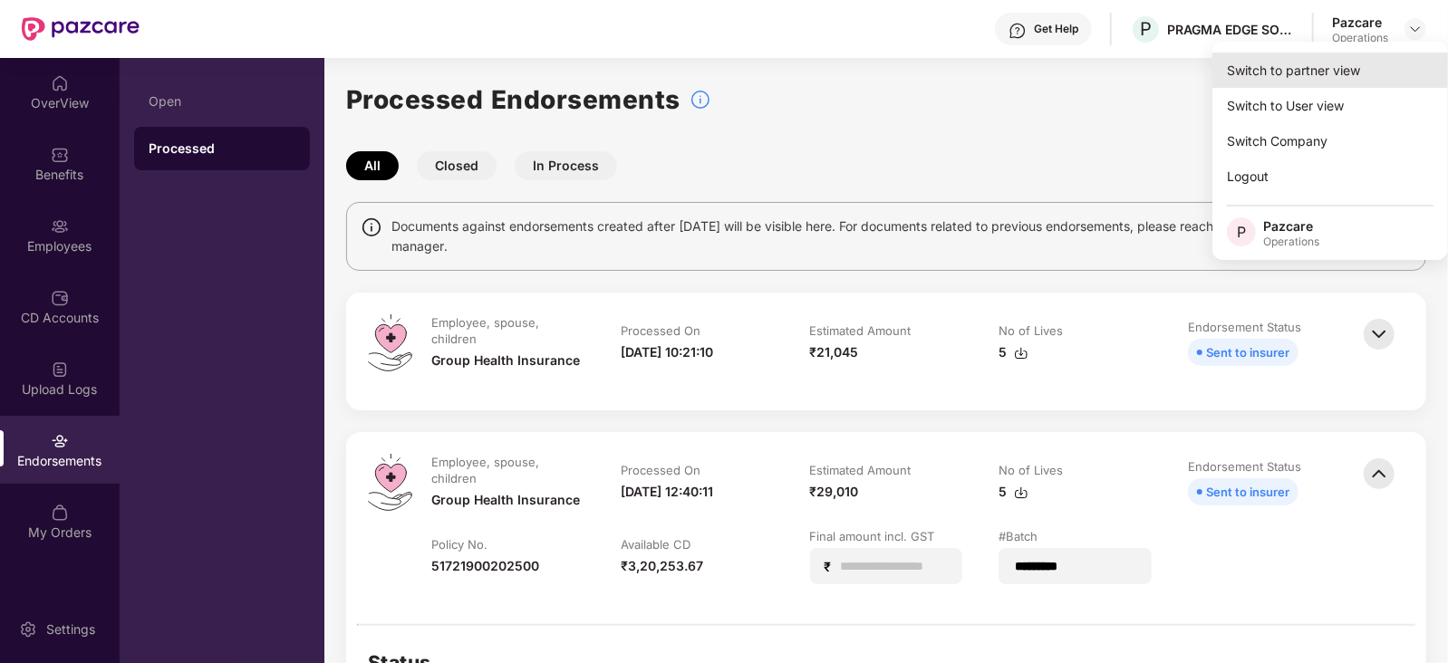
click at [1157, 78] on div "Switch to partner view" at bounding box center [1331, 70] width 236 height 35
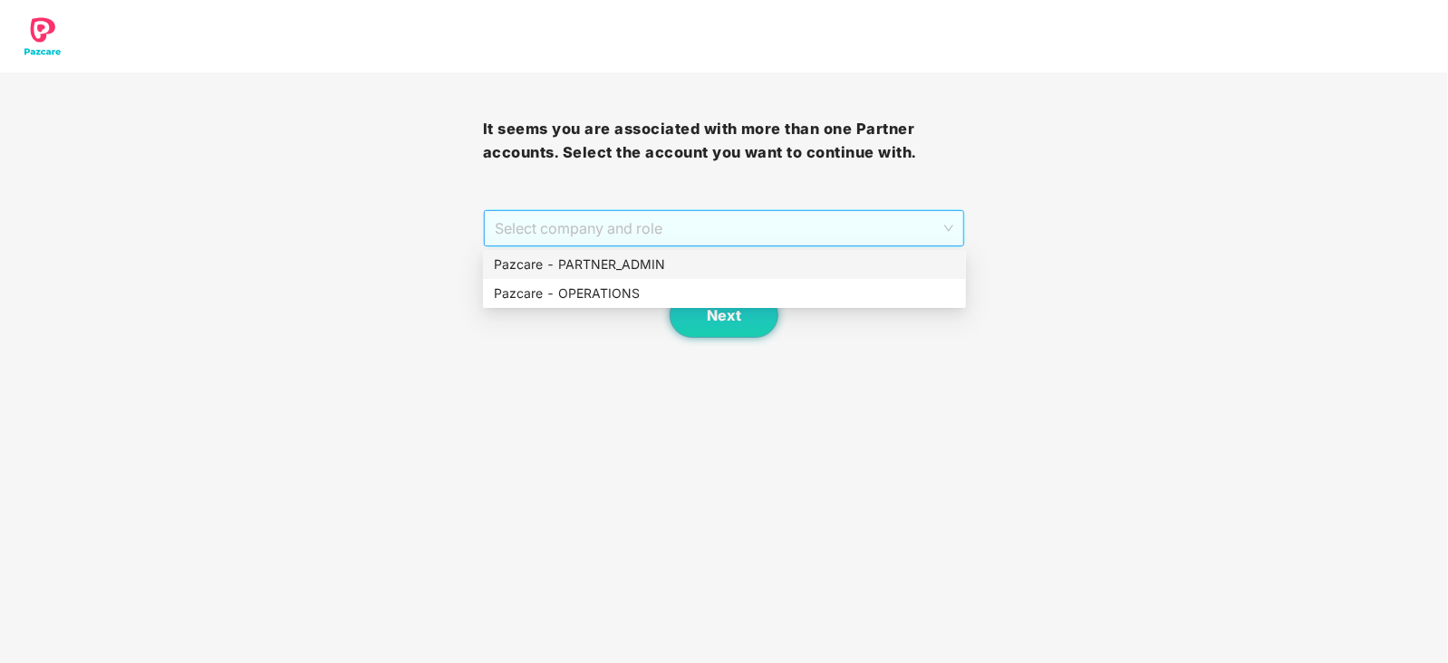
click at [719, 211] on span "Select company and role" at bounding box center [724, 228] width 459 height 34
click at [595, 296] on div "Pazcare - OPERATIONS" at bounding box center [724, 294] width 461 height 20
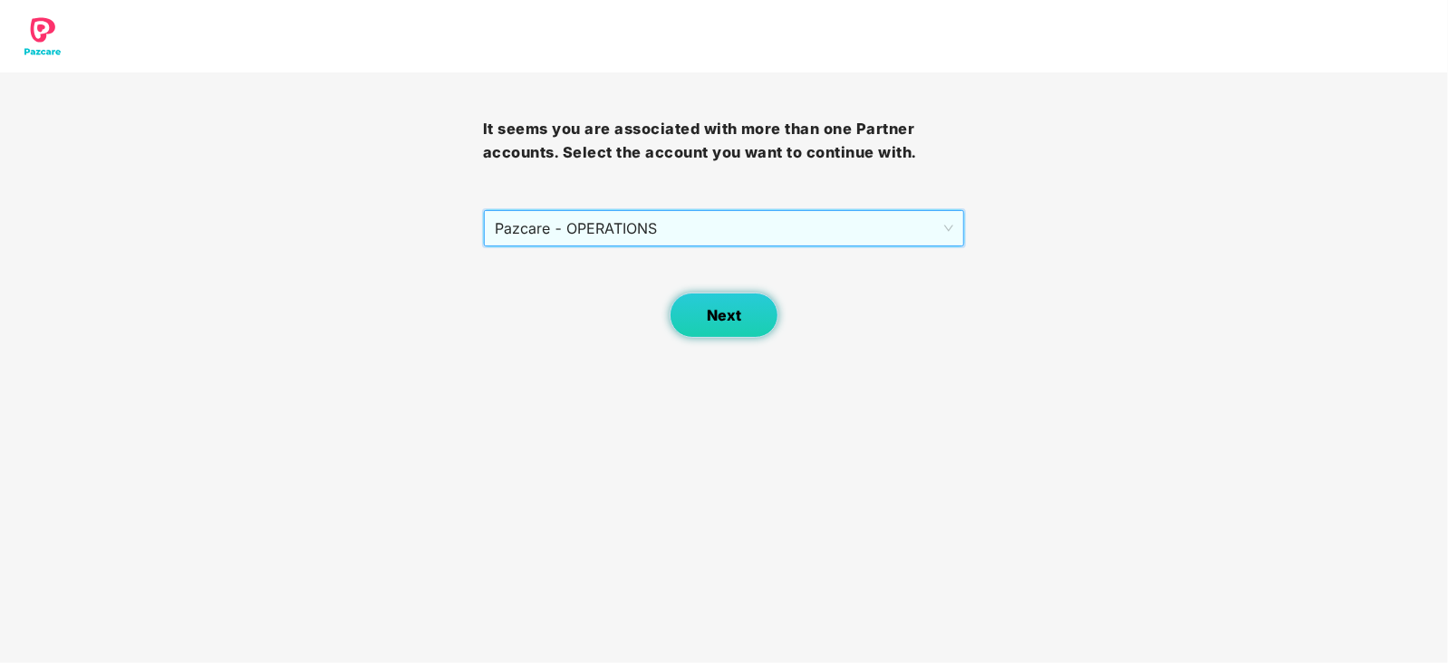
click at [707, 310] on span "Next" at bounding box center [724, 315] width 34 height 17
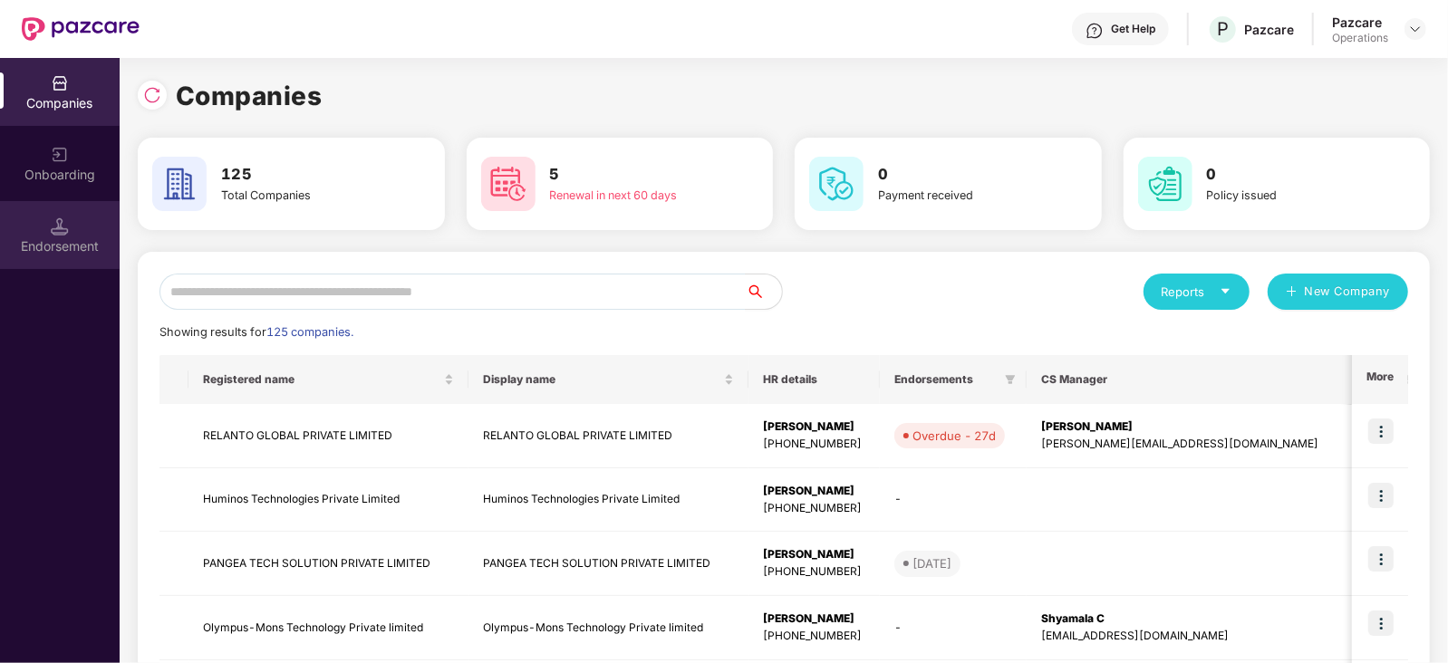
click at [53, 226] on img at bounding box center [60, 227] width 18 height 18
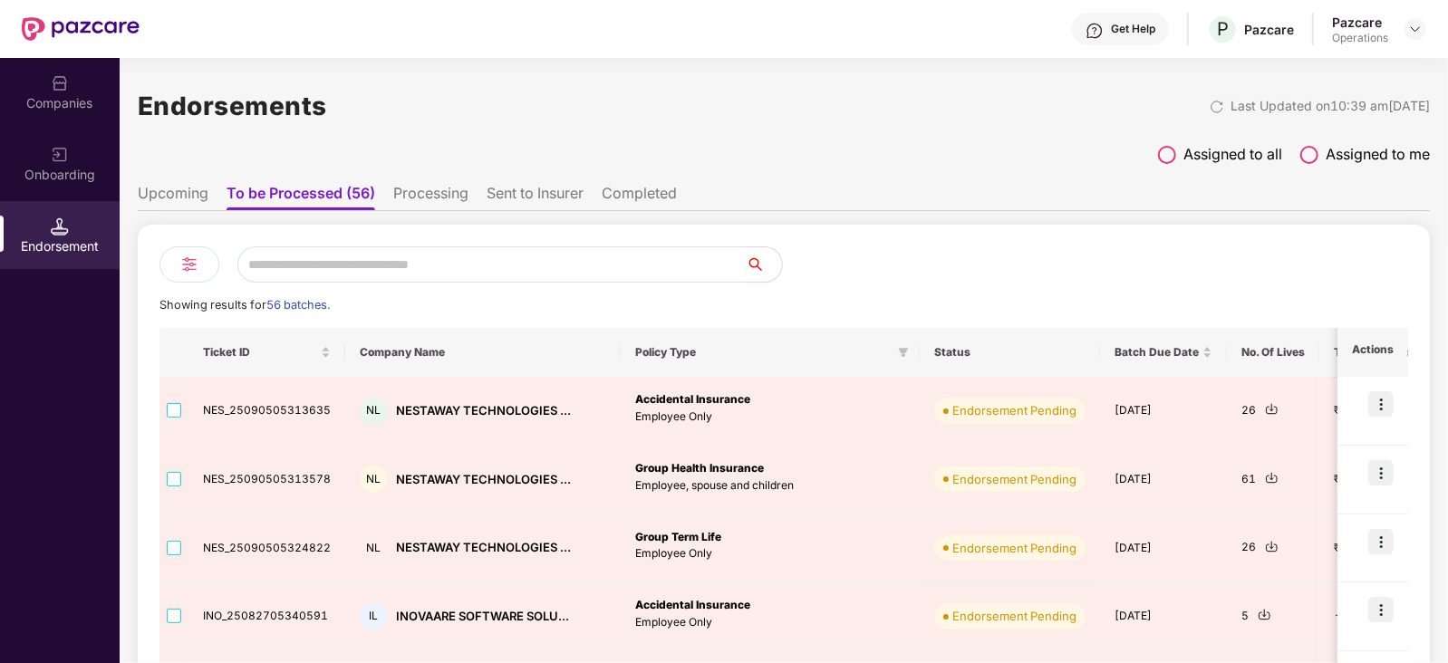
click at [160, 201] on li "Upcoming" at bounding box center [173, 197] width 71 height 26
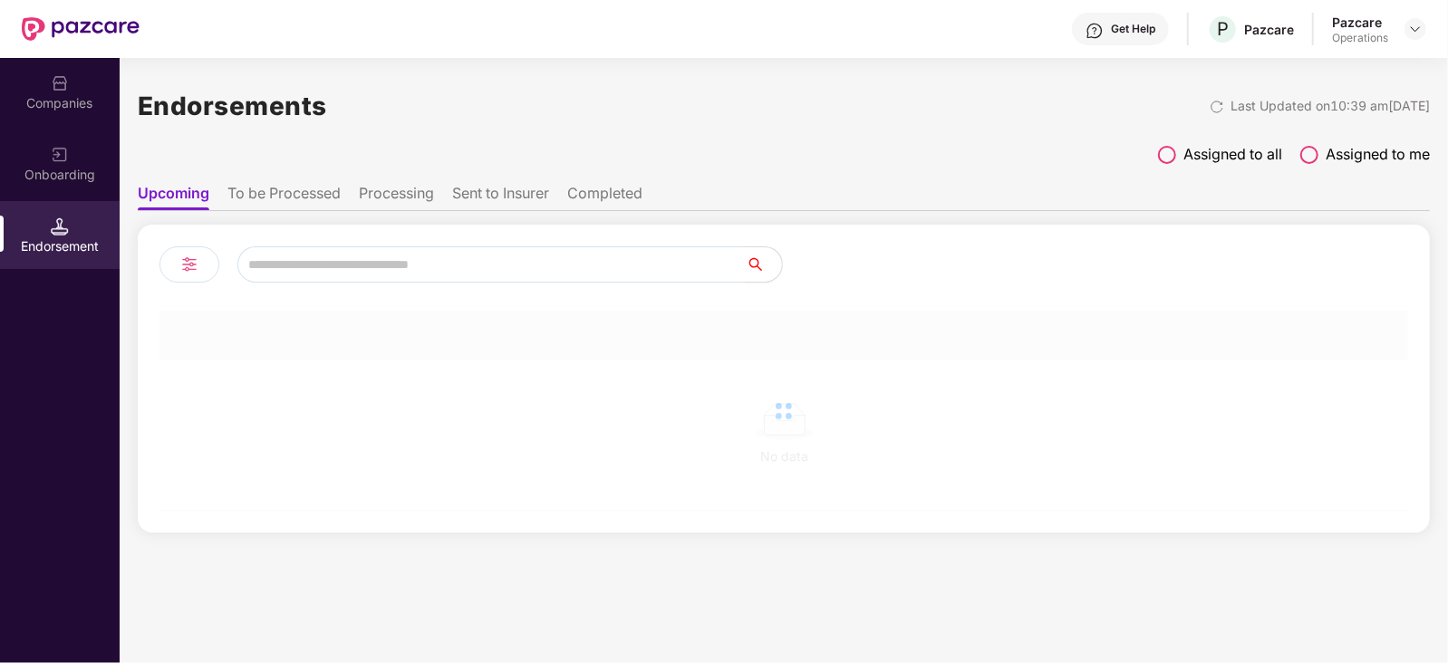
click at [327, 197] on li "To be Processed" at bounding box center [283, 197] width 113 height 26
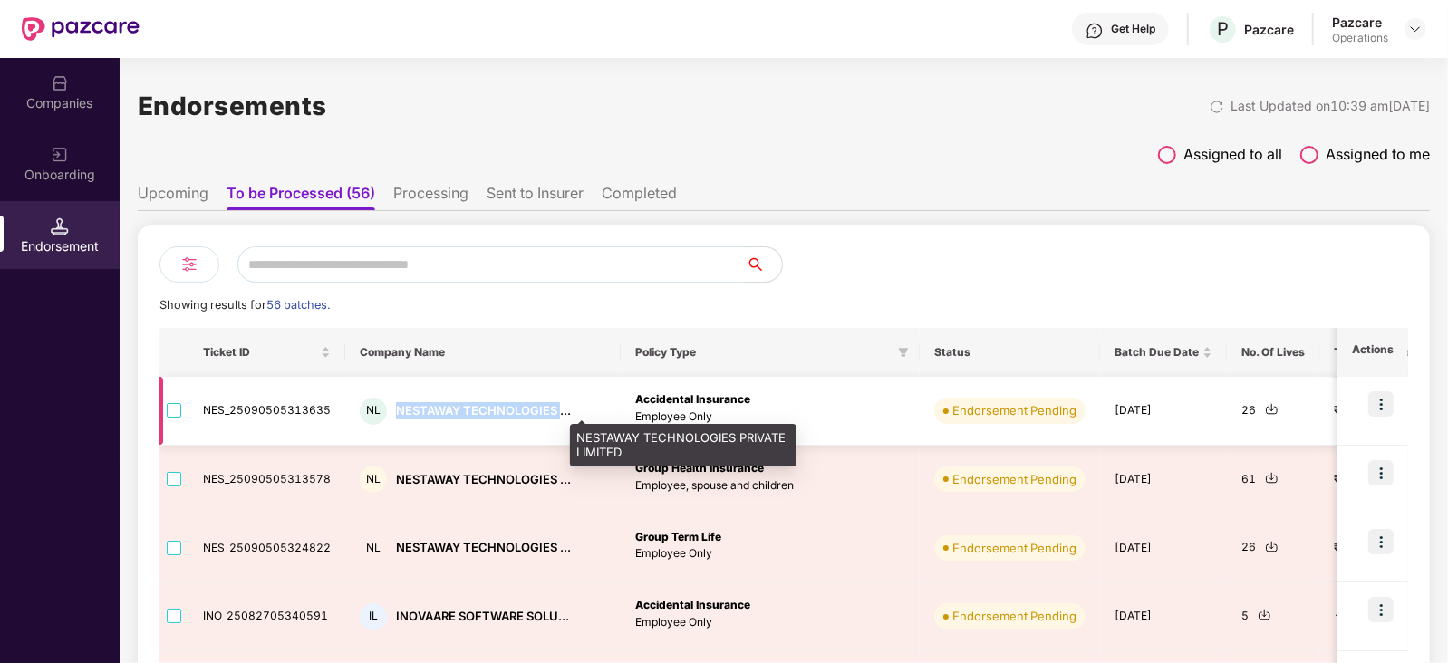
drag, startPoint x: 387, startPoint y: 414, endPoint x: 557, endPoint y: 414, distance: 170.4
click at [557, 414] on div "NL NESTAWAY TECHNOLOGIES ..." at bounding box center [483, 411] width 247 height 27
copy div "NESTAWAY TECHNOLOGIES"
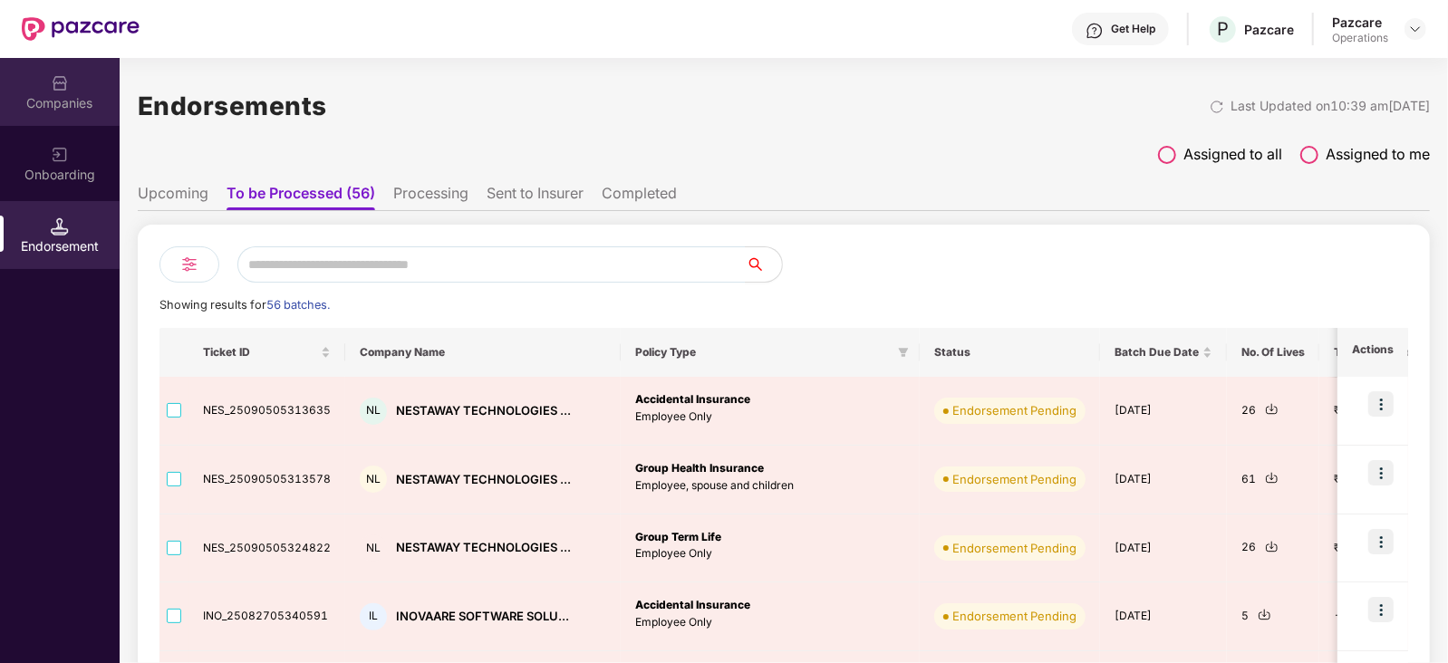
click at [68, 92] on div "Companies" at bounding box center [60, 92] width 120 height 68
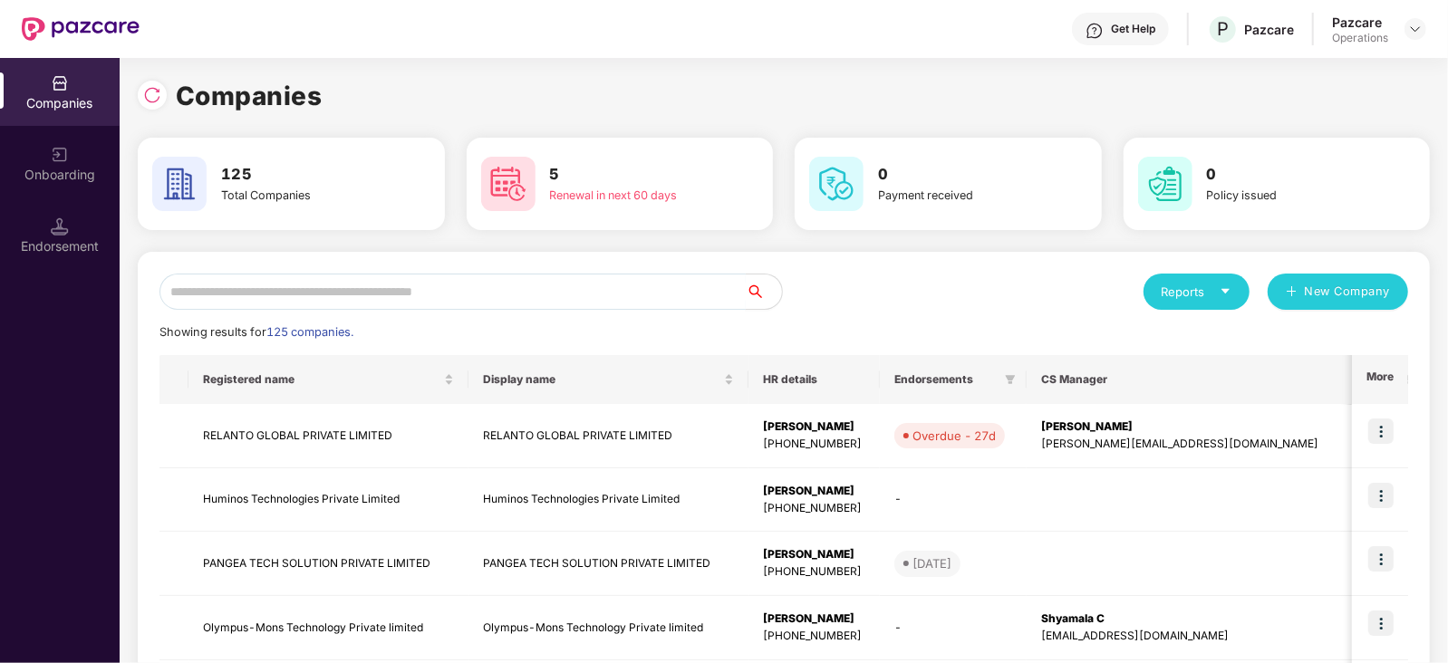
click at [336, 295] on input "text" at bounding box center [453, 292] width 586 height 36
paste input "**********"
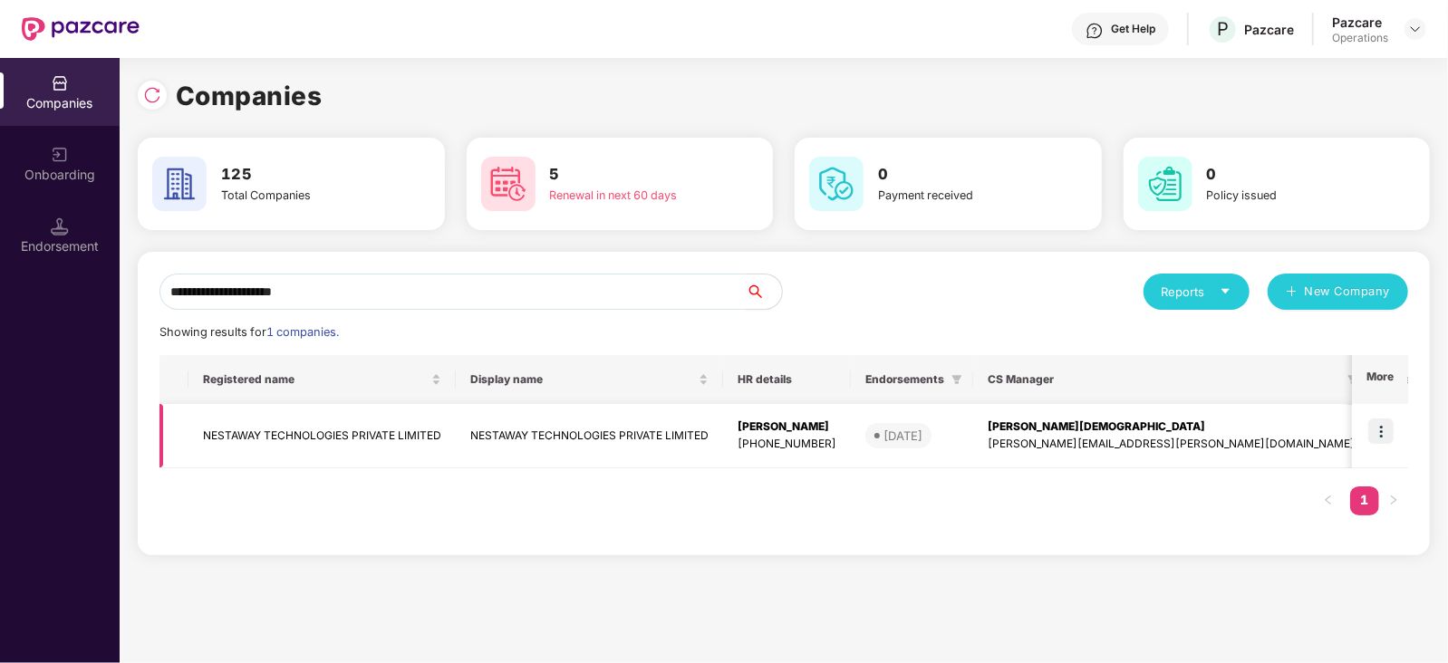
type input "**********"
click at [1157, 430] on img at bounding box center [1380, 431] width 25 height 25
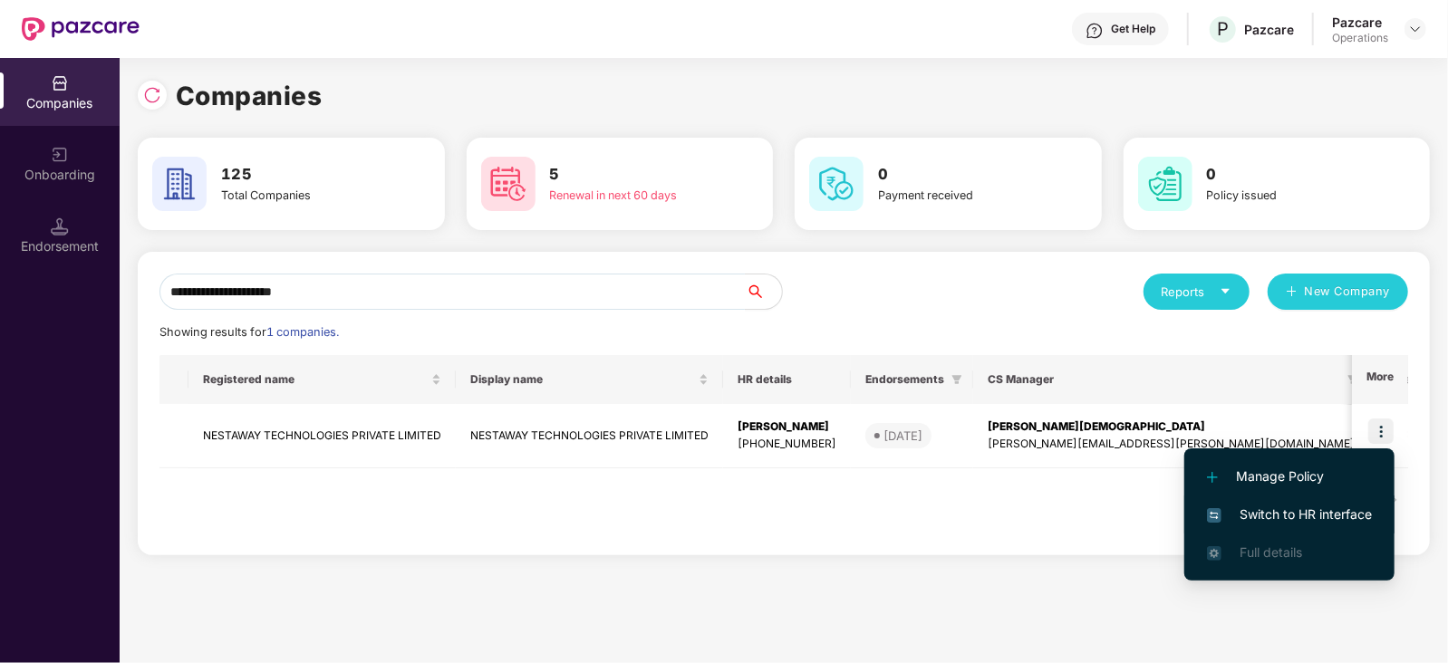
click at [1157, 498] on span "Switch to HR interface" at bounding box center [1289, 515] width 165 height 20
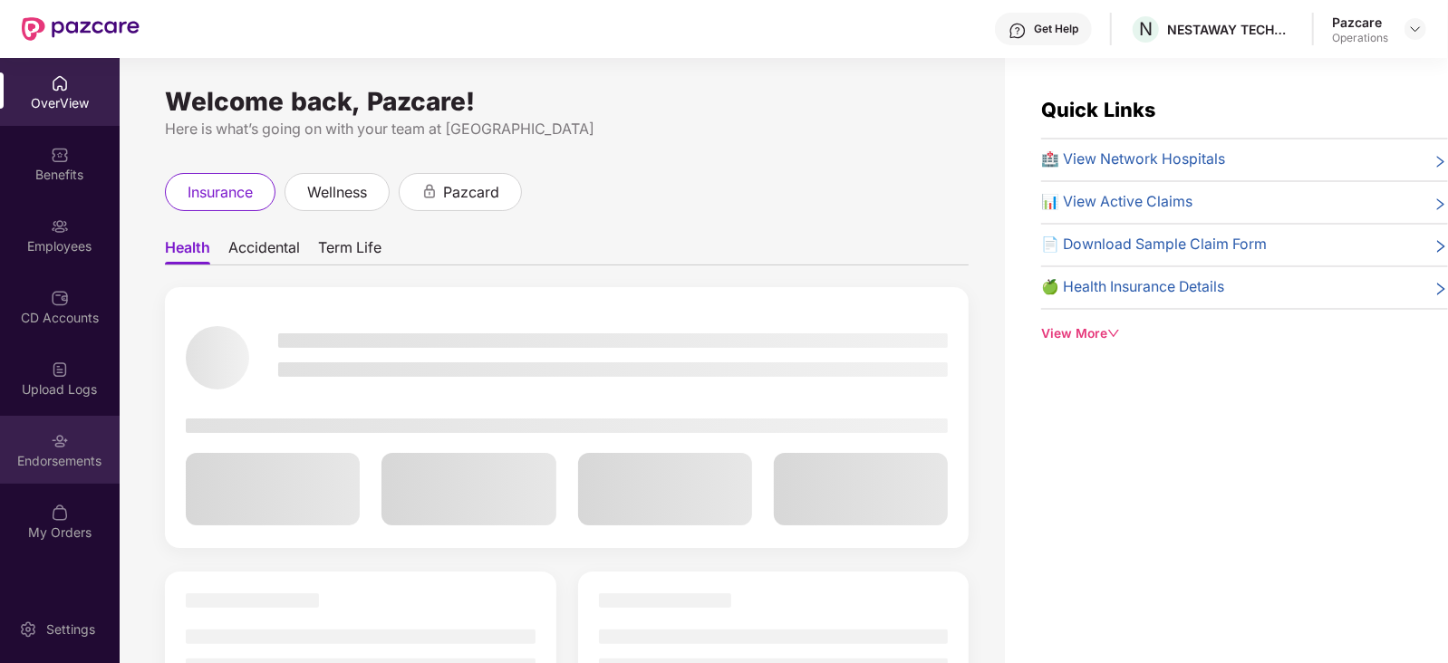
click at [43, 469] on div "Endorsements" at bounding box center [60, 461] width 120 height 18
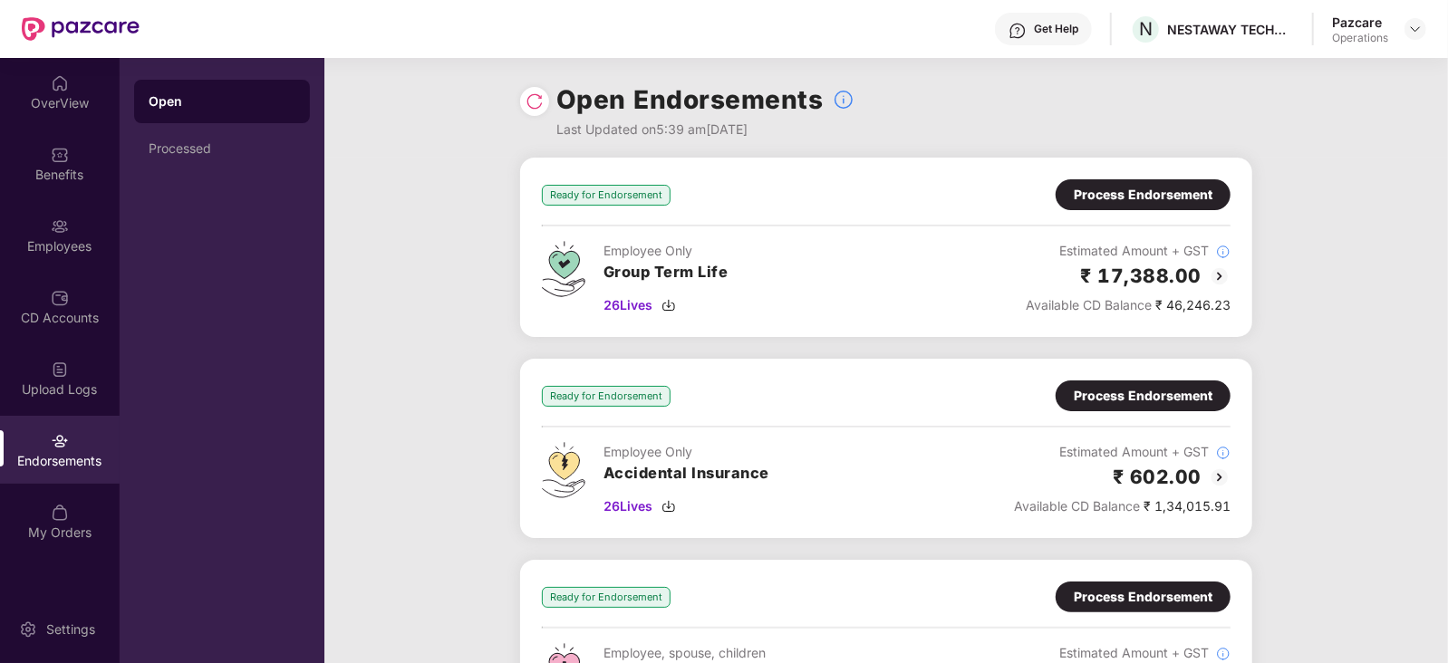
click at [1146, 206] on div "Process Endorsement" at bounding box center [1143, 194] width 175 height 31
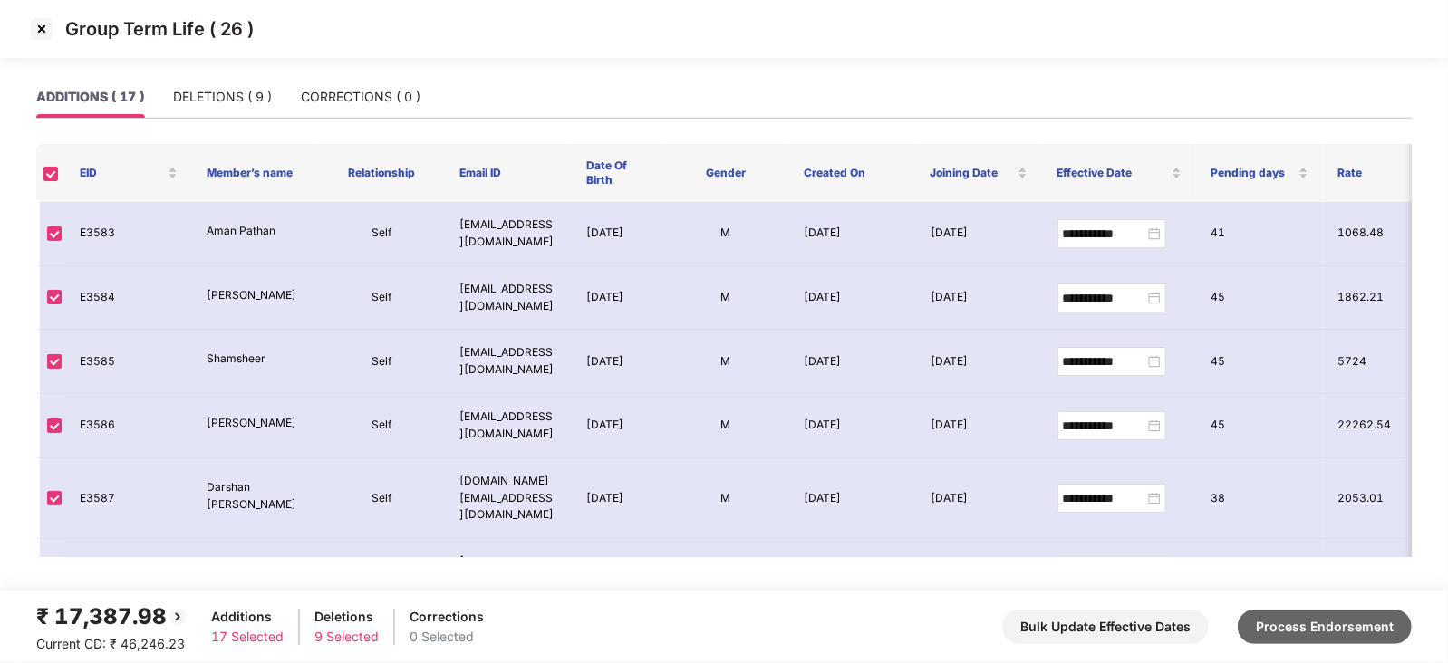
click at [1157, 498] on button "Process Endorsement" at bounding box center [1325, 627] width 174 height 34
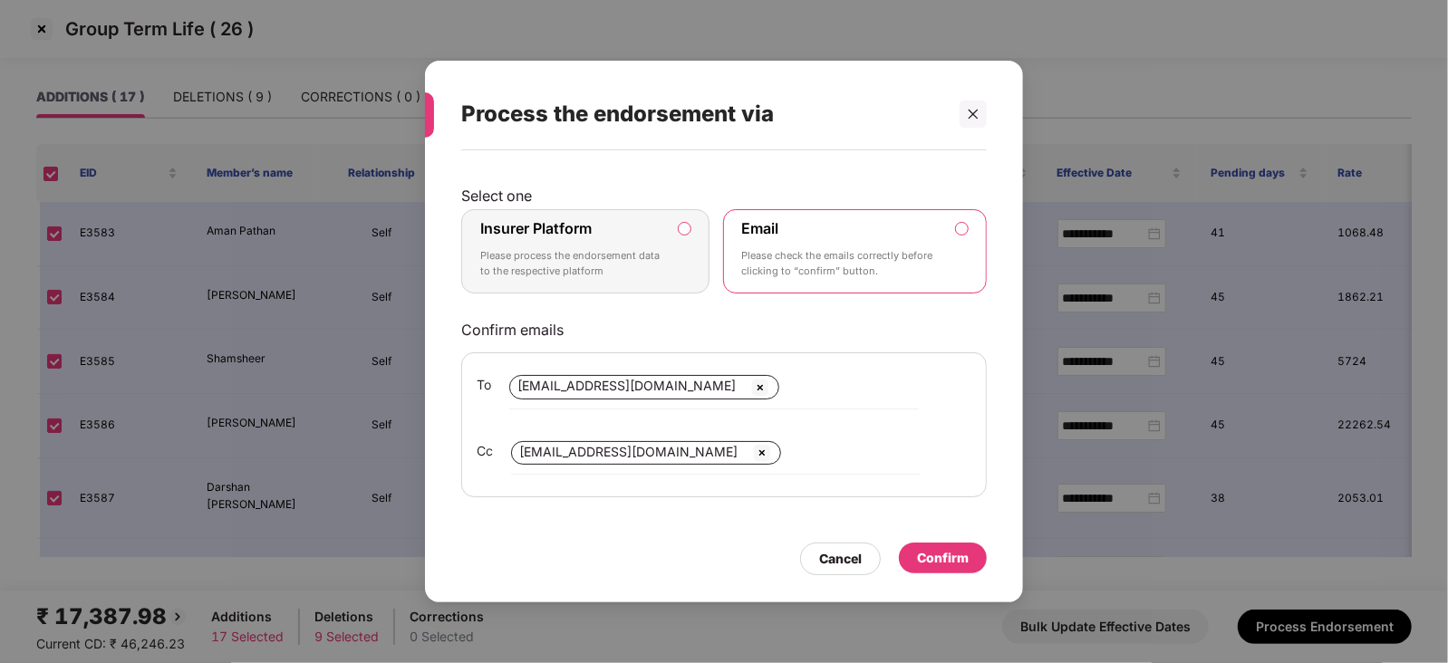
click at [676, 234] on label "Insurer Platform Please process the endorsement data to the respective platform" at bounding box center [585, 251] width 248 height 85
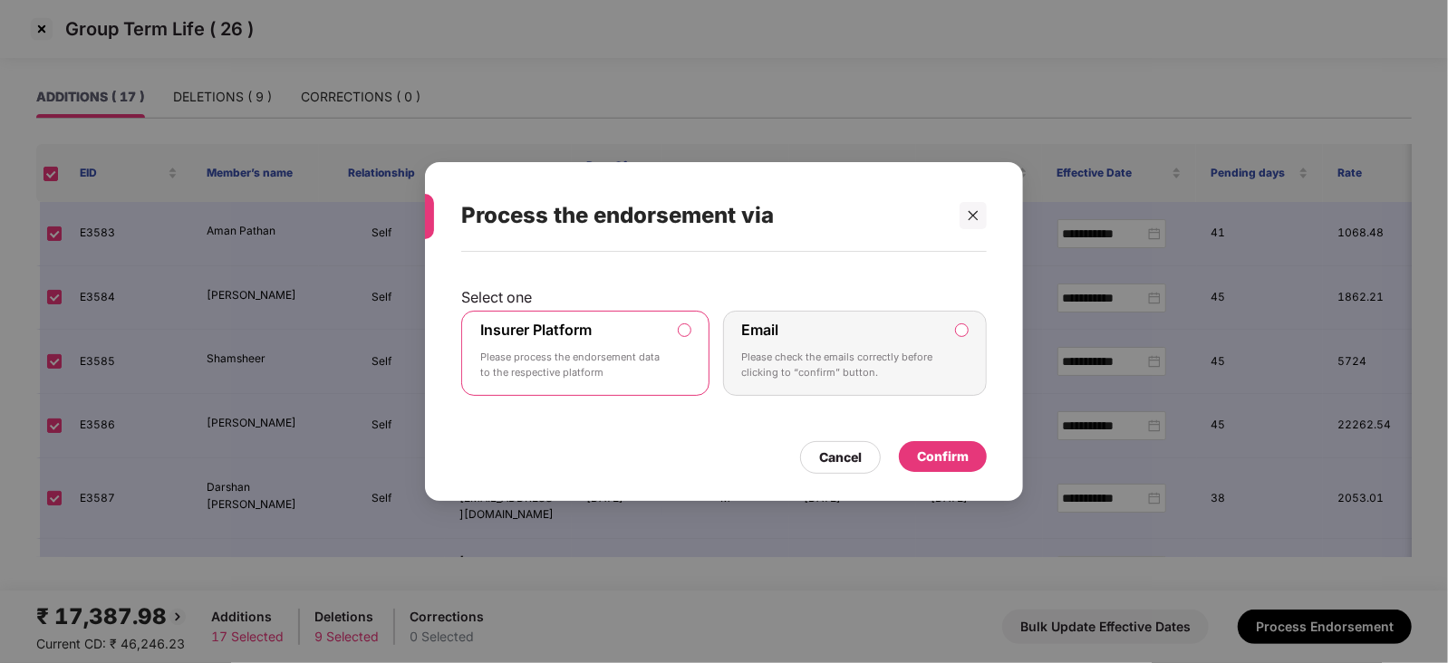
click at [938, 470] on div "Confirm" at bounding box center [943, 456] width 88 height 31
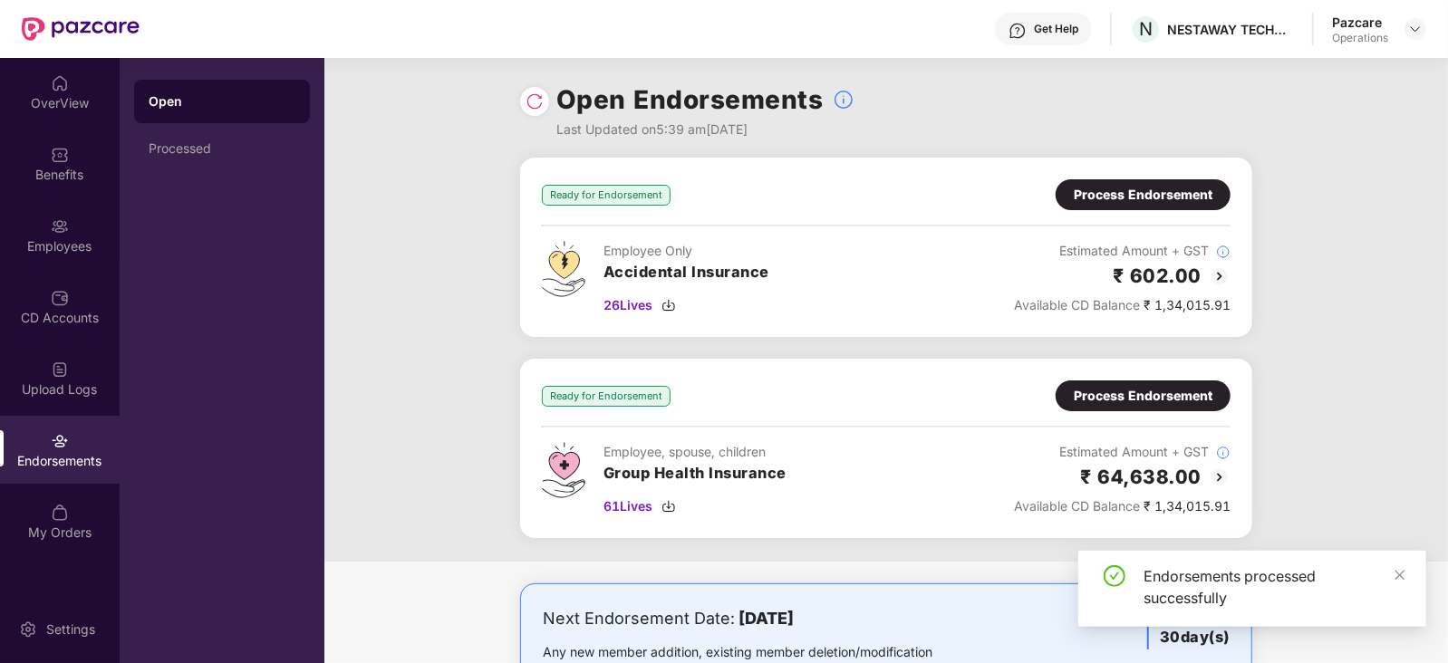
click at [1157, 195] on div "Process Endorsement" at bounding box center [1143, 195] width 139 height 20
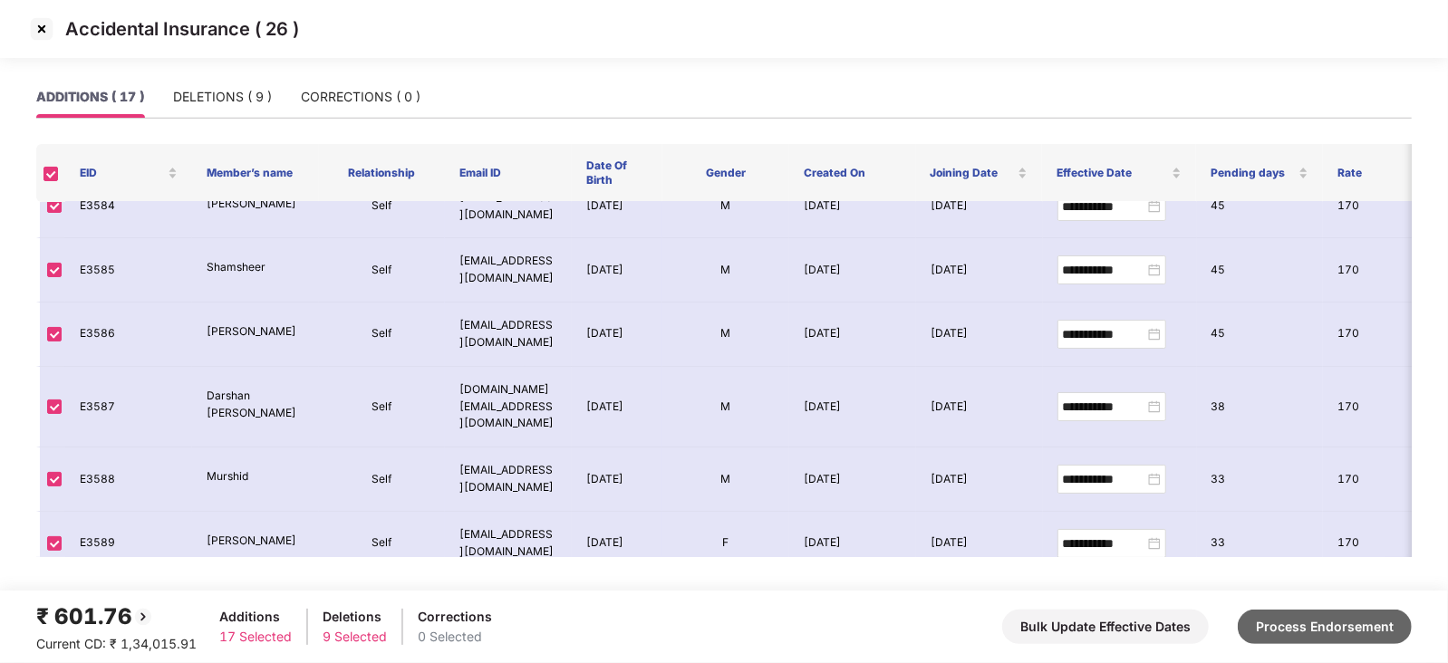
scroll to position [112, 0]
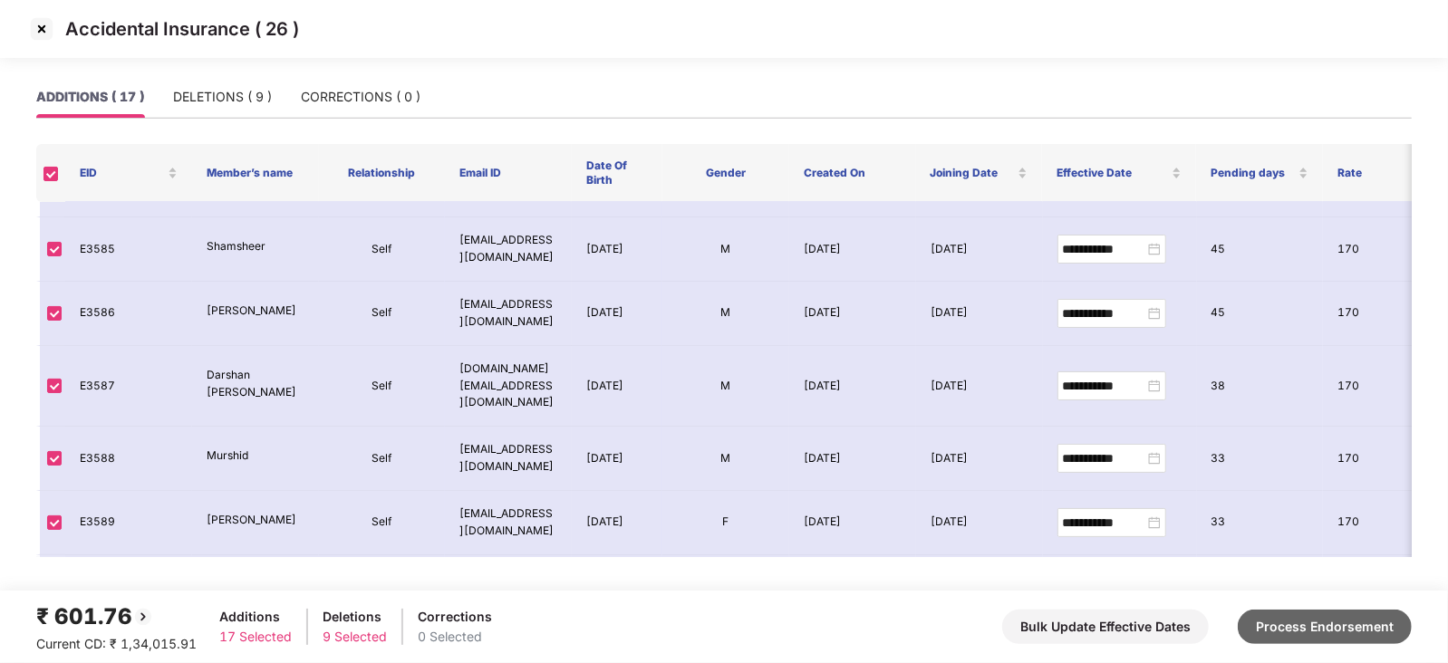
click at [1157, 498] on button "Process Endorsement" at bounding box center [1325, 627] width 174 height 34
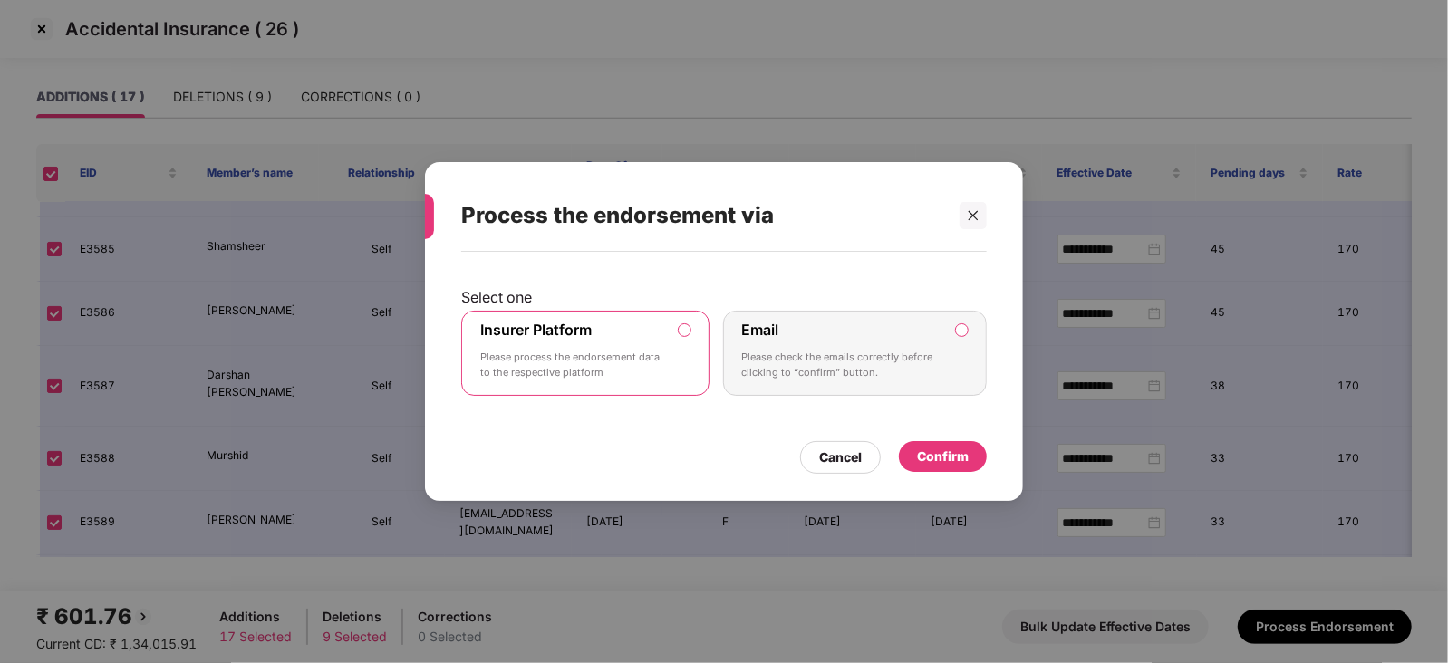
click at [943, 444] on div "Confirm" at bounding box center [943, 456] width 88 height 31
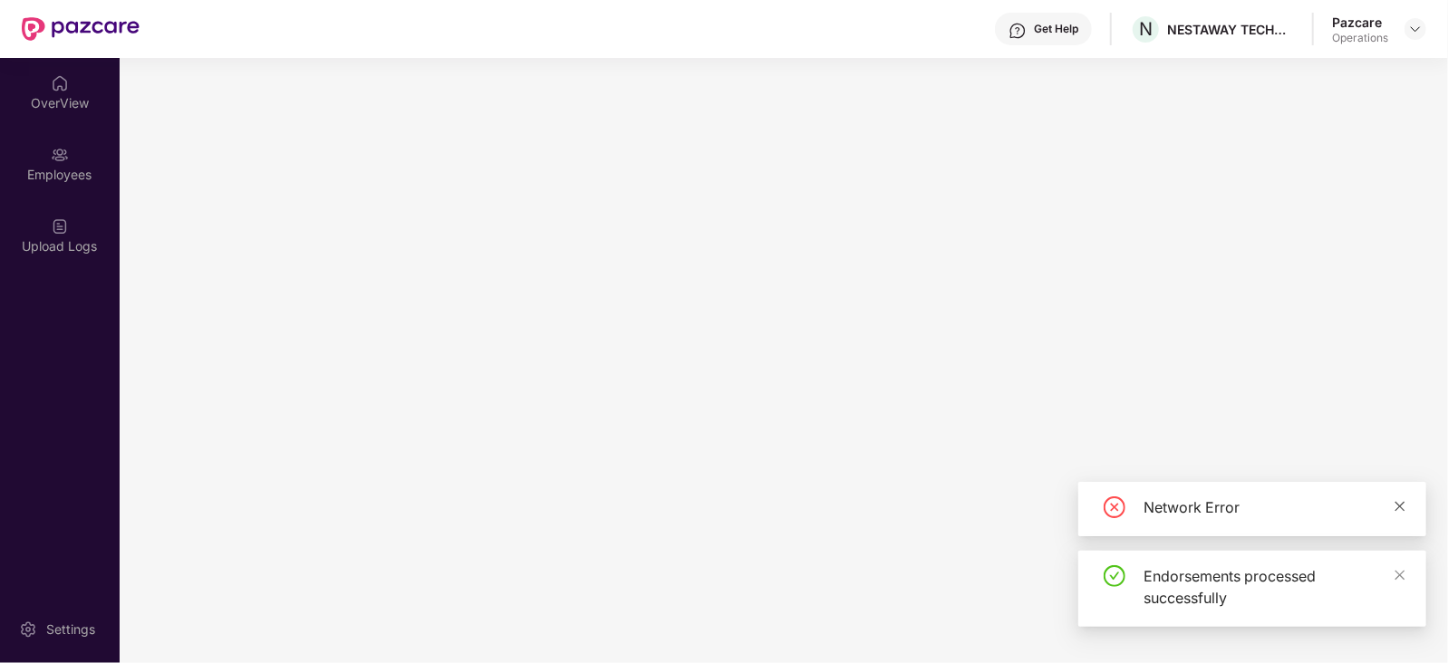
click at [1157, 498] on icon "close" at bounding box center [1401, 506] width 10 height 10
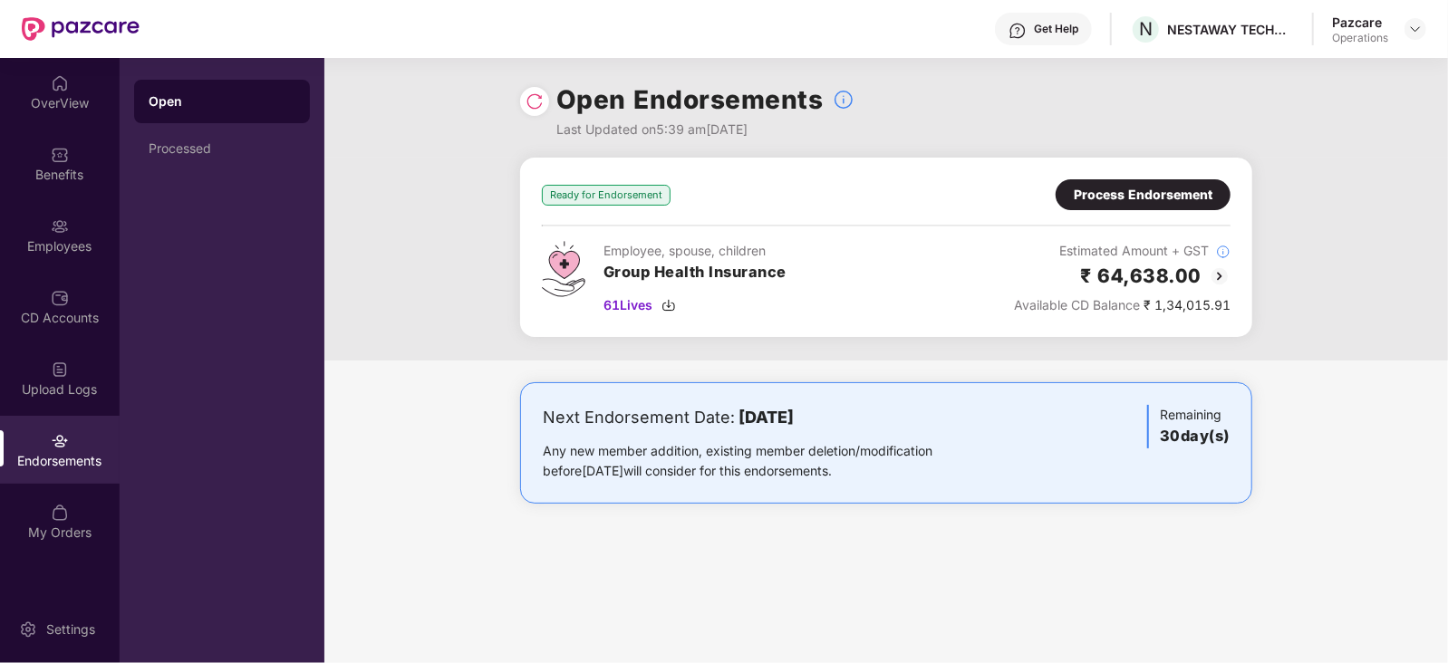
click at [1157, 178] on div "Ready for Endorsement Process Endorsement Employee, spouse, children Group Heal…" at bounding box center [886, 247] width 732 height 179
click at [1157, 196] on div "Process Endorsement" at bounding box center [1143, 195] width 139 height 20
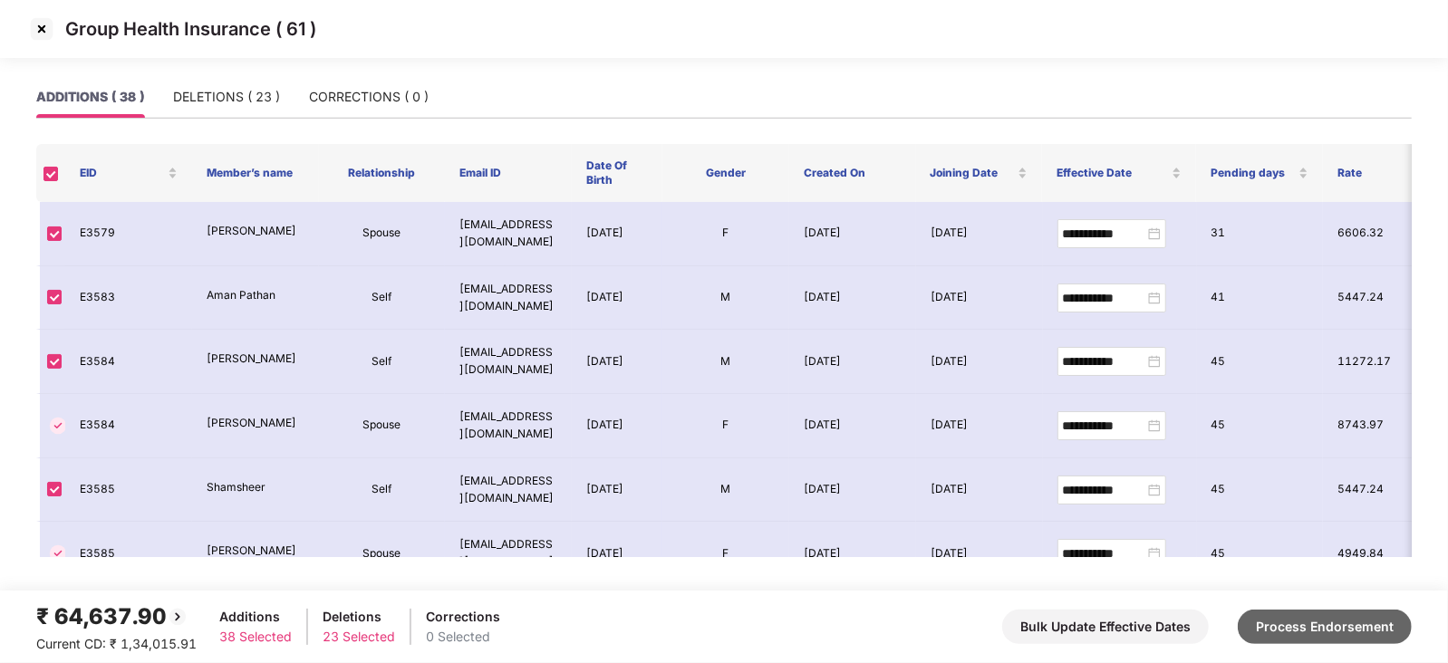
click at [1157, 498] on button "Process Endorsement" at bounding box center [1325, 627] width 174 height 34
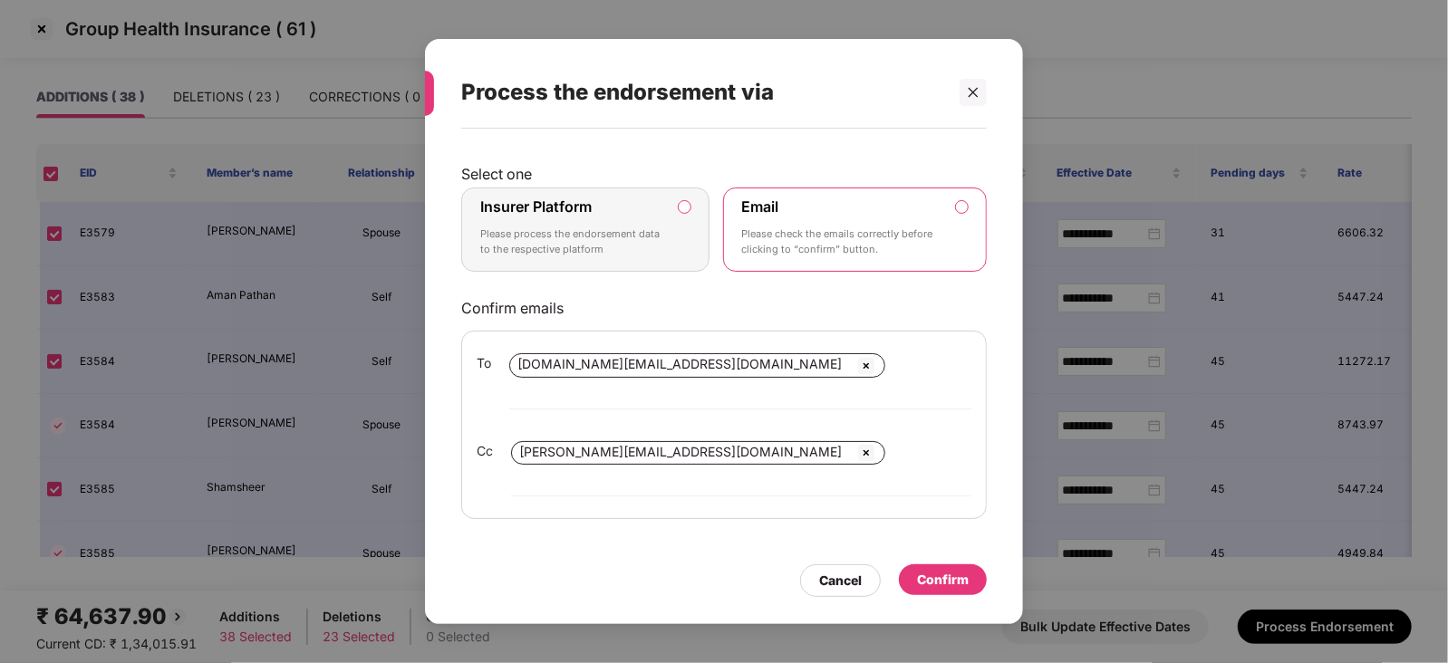
click at [693, 234] on label "Insurer Platform Please process the endorsement data to the respective platform" at bounding box center [585, 230] width 248 height 85
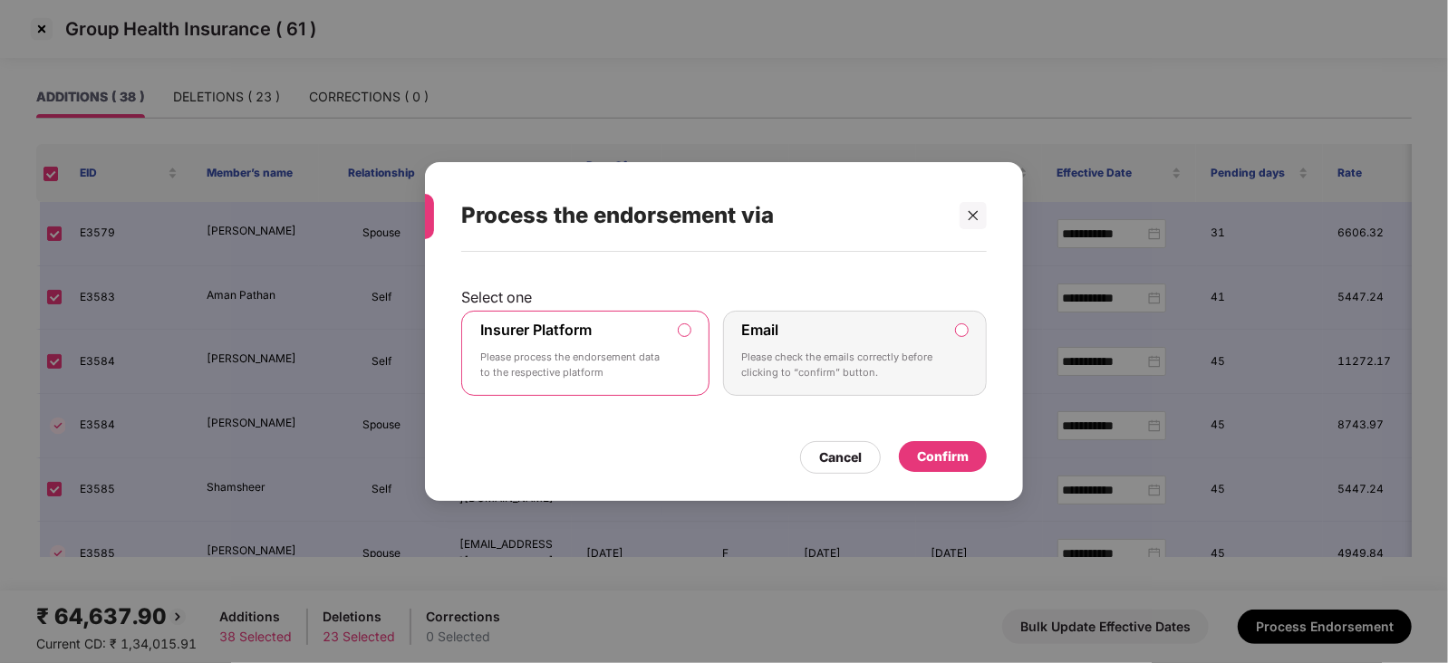
click at [944, 467] on div "Confirm" at bounding box center [943, 456] width 88 height 31
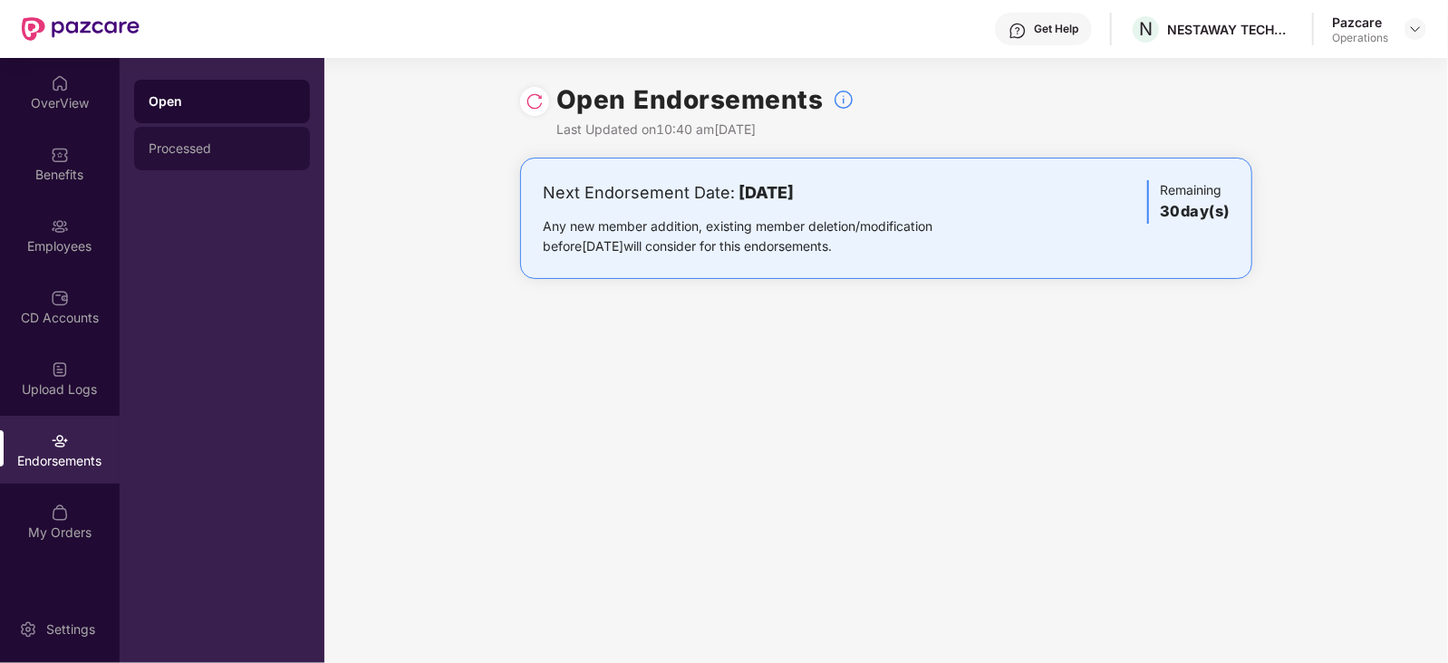
click at [169, 142] on div "Processed" at bounding box center [222, 148] width 147 height 15
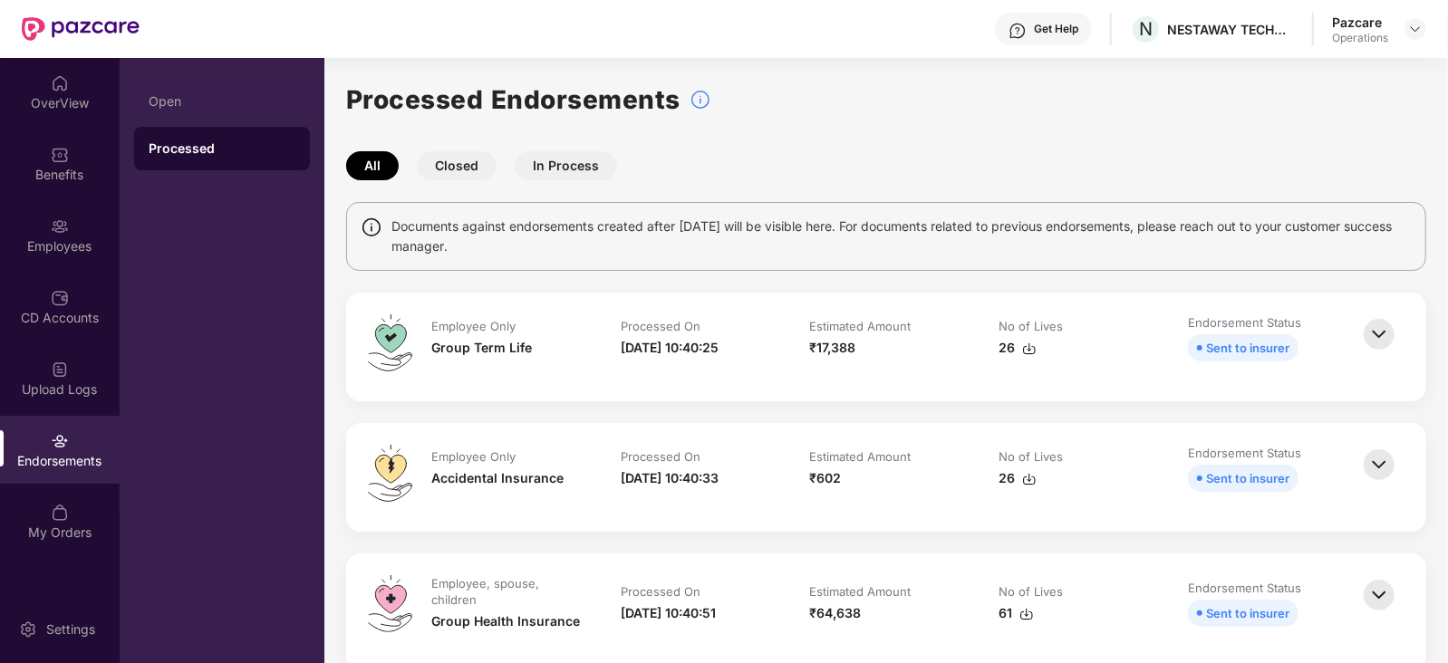
click at [1032, 351] on img at bounding box center [1029, 349] width 15 height 15
click at [1034, 479] on img at bounding box center [1029, 479] width 15 height 15
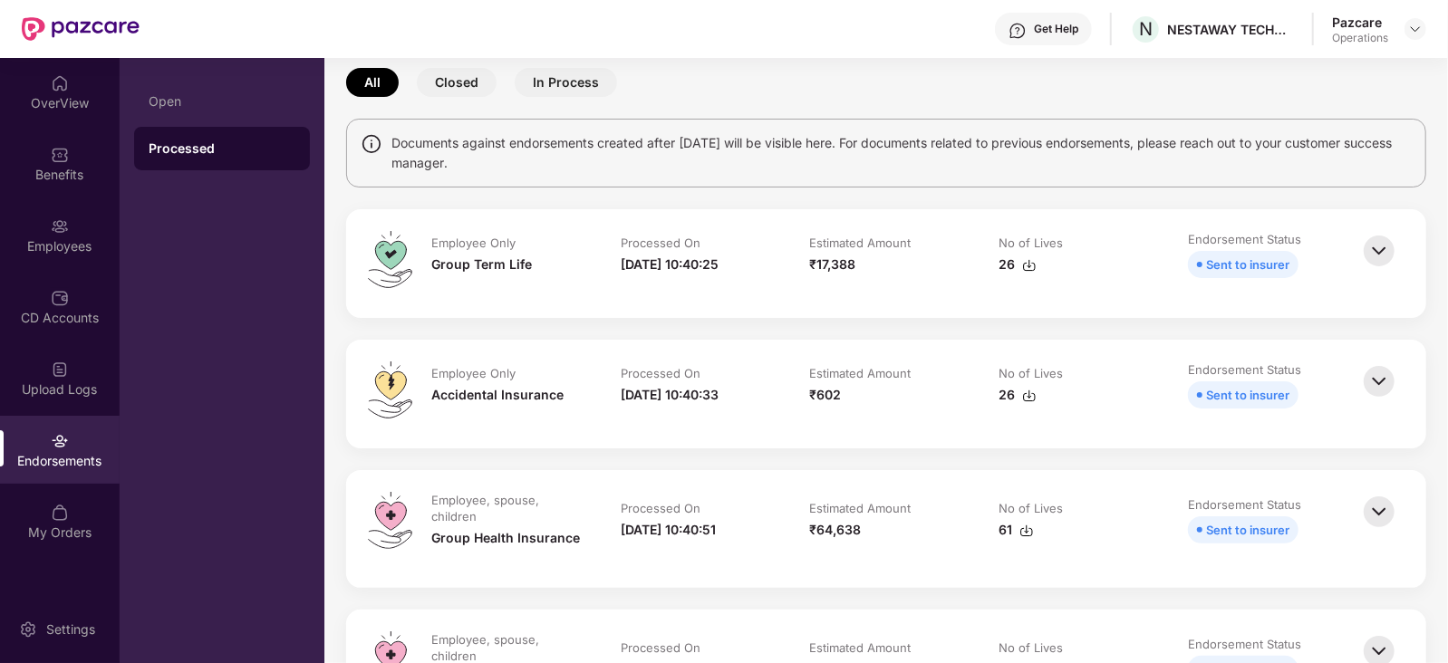
scroll to position [226, 0]
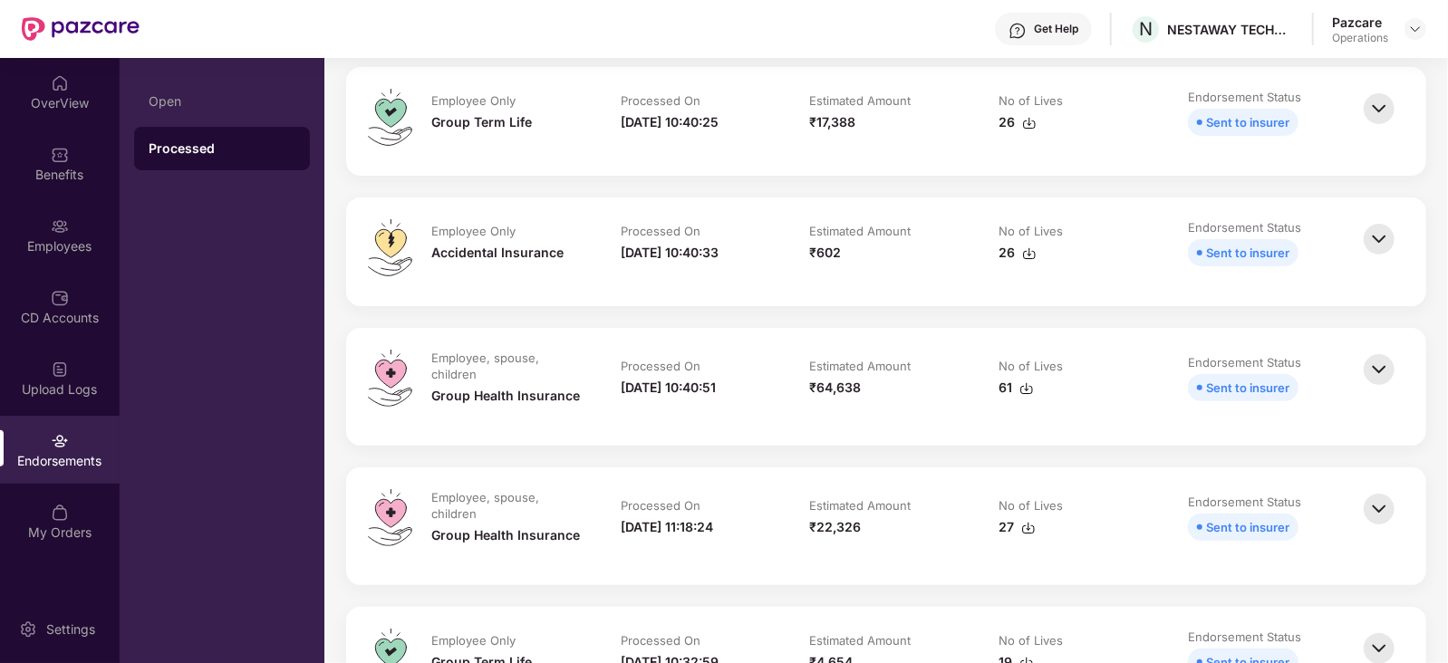
click at [1020, 392] on img at bounding box center [1027, 389] width 15 height 15
